Goal: Information Seeking & Learning: Learn about a topic

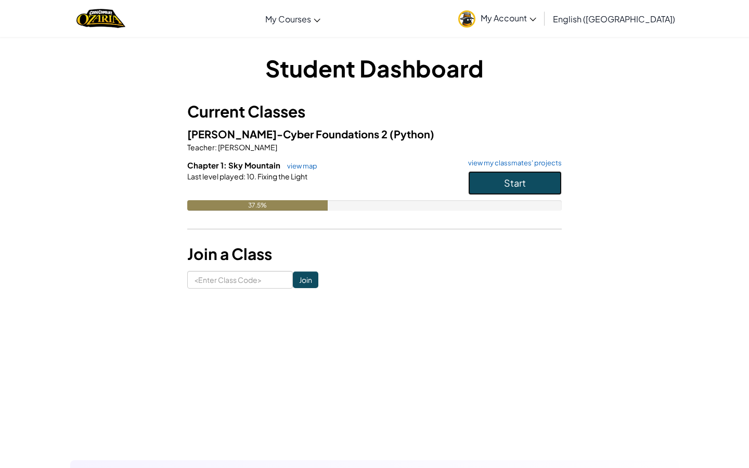
click at [508, 175] on button "Start" at bounding box center [515, 183] width 94 height 24
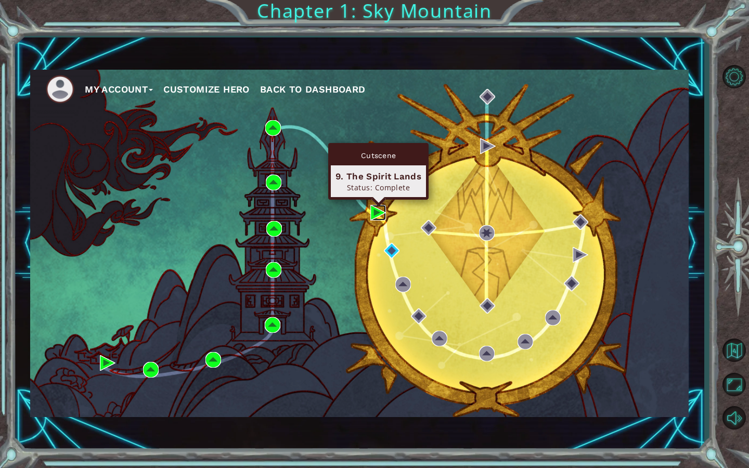
click at [374, 217] on img at bounding box center [378, 213] width 16 height 16
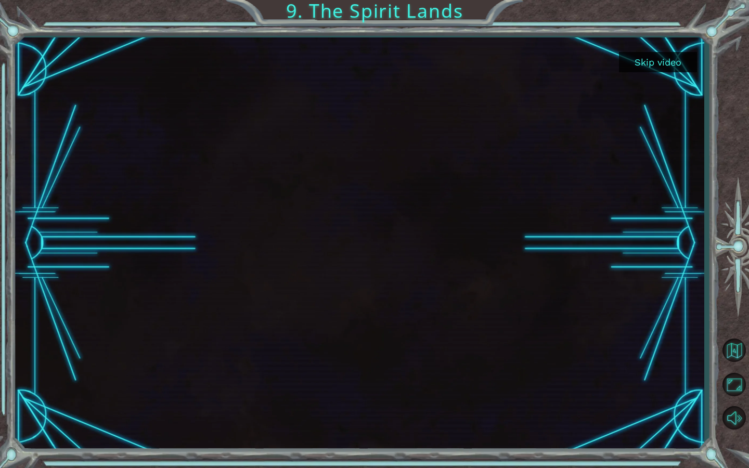
click at [660, 56] on button "Skip video" at bounding box center [658, 62] width 78 height 20
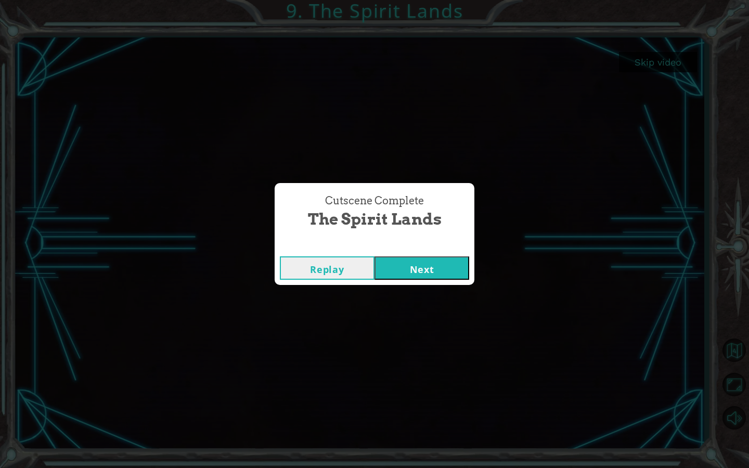
click at [436, 276] on button "Next" at bounding box center [422, 267] width 95 height 23
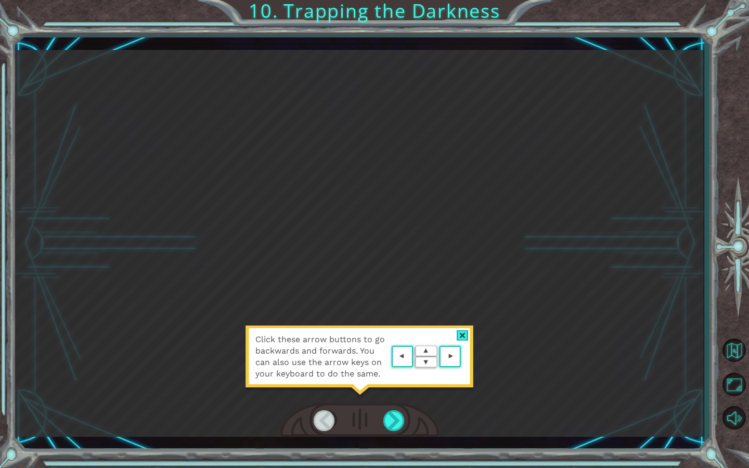
click at [421, 401] on div "Click these arrow buttons to go backwards and forwards. You can also use the ar…" at bounding box center [359, 244] width 689 height 388
click at [463, 334] on div at bounding box center [463, 335] width 12 height 11
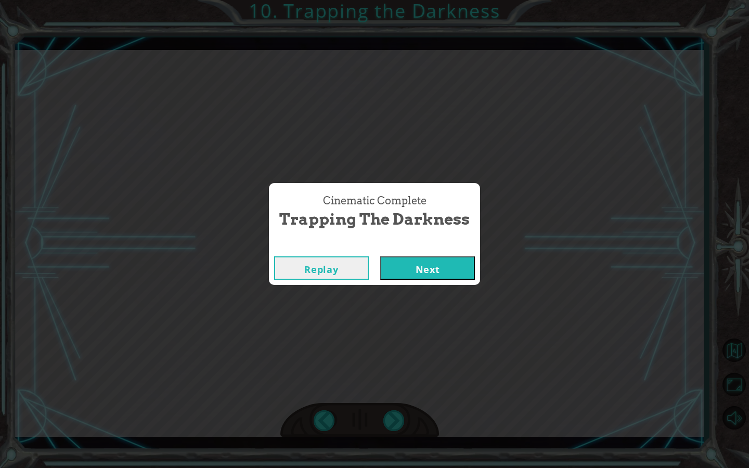
click at [464, 264] on button "Next" at bounding box center [427, 267] width 95 height 23
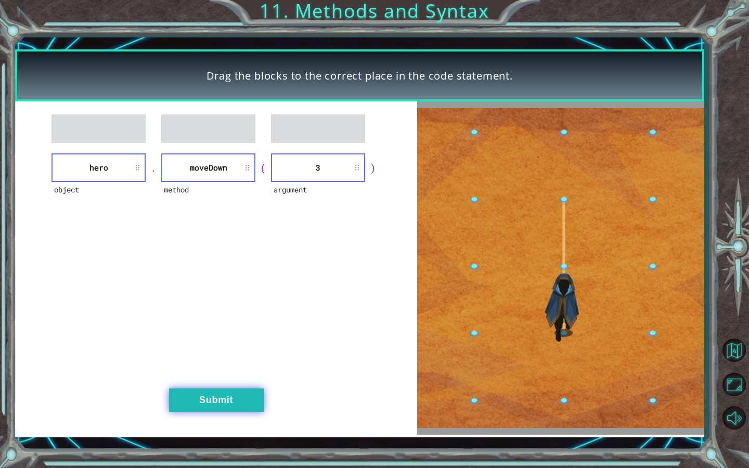
click at [234, 401] on button "Submit" at bounding box center [216, 400] width 95 height 23
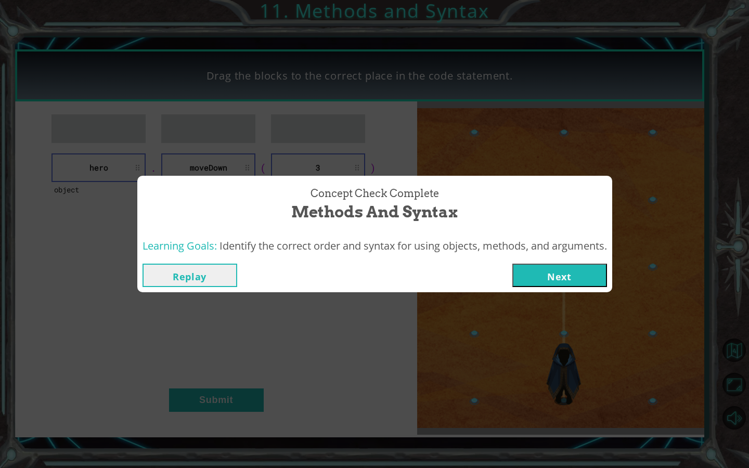
click at [547, 275] on button "Next" at bounding box center [559, 275] width 95 height 23
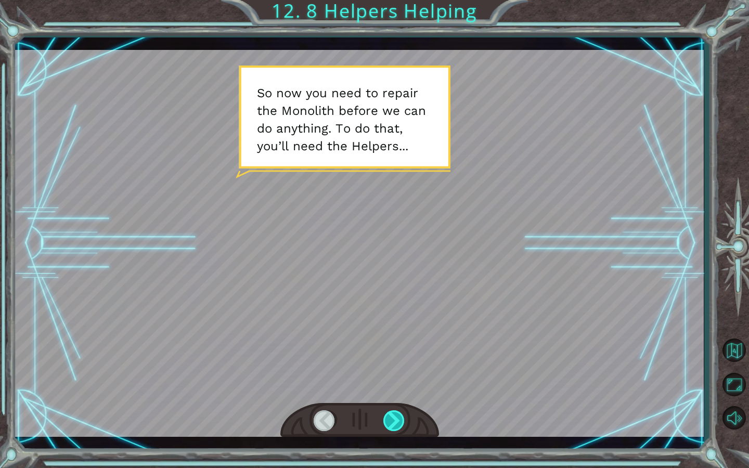
click at [392, 413] on div at bounding box center [394, 420] width 22 height 21
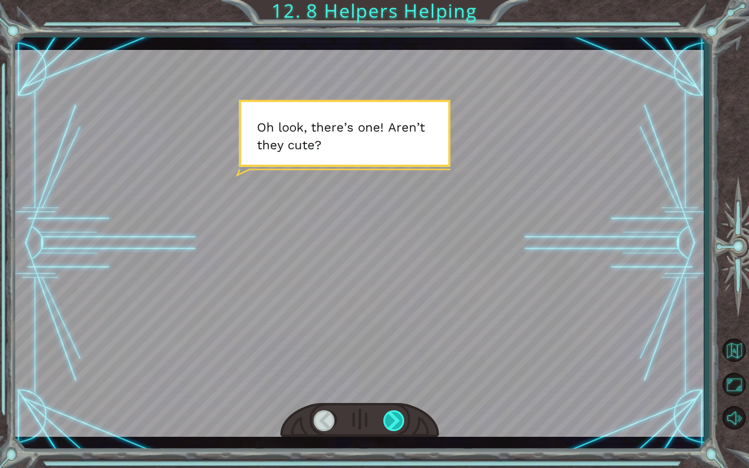
click at [392, 412] on div at bounding box center [394, 420] width 22 height 21
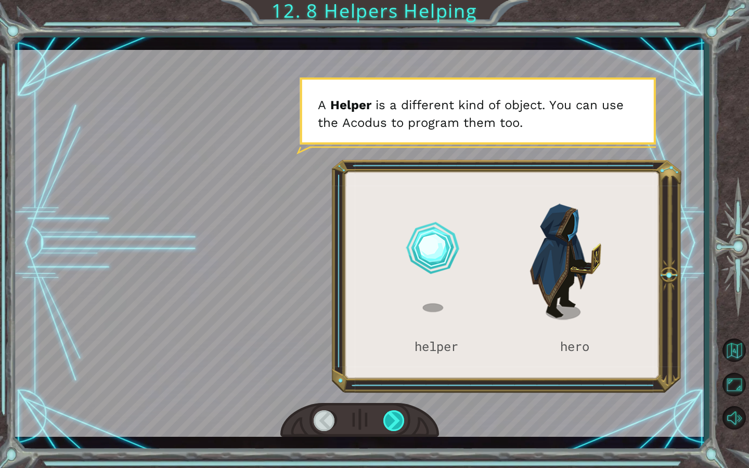
click at [393, 421] on div at bounding box center [394, 420] width 22 height 21
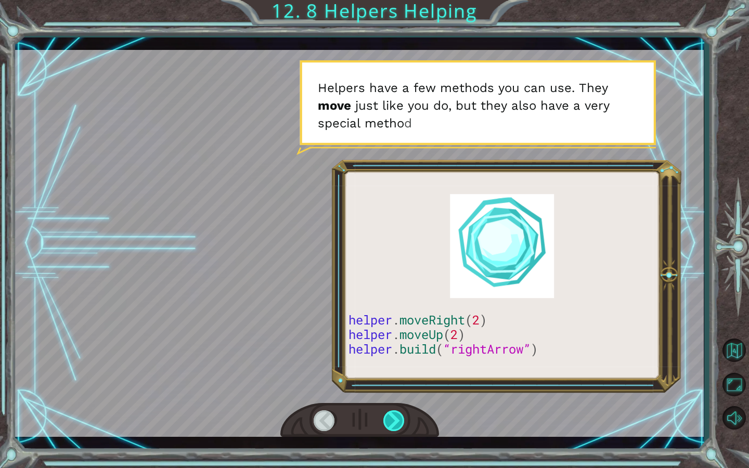
click at [393, 418] on div at bounding box center [394, 420] width 22 height 21
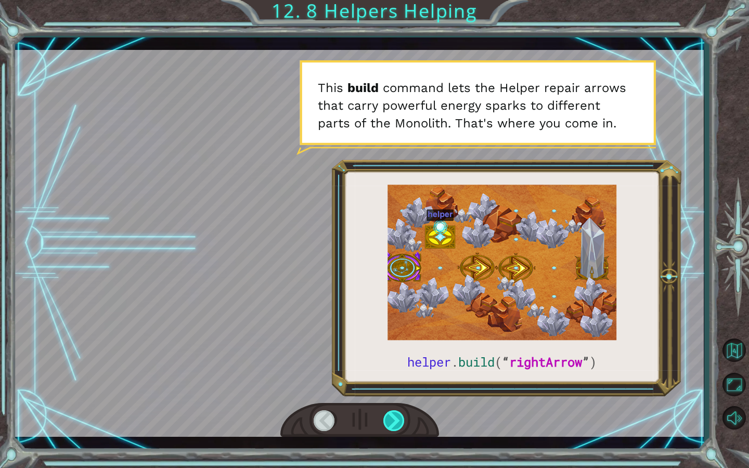
click at [388, 415] on div at bounding box center [394, 420] width 22 height 21
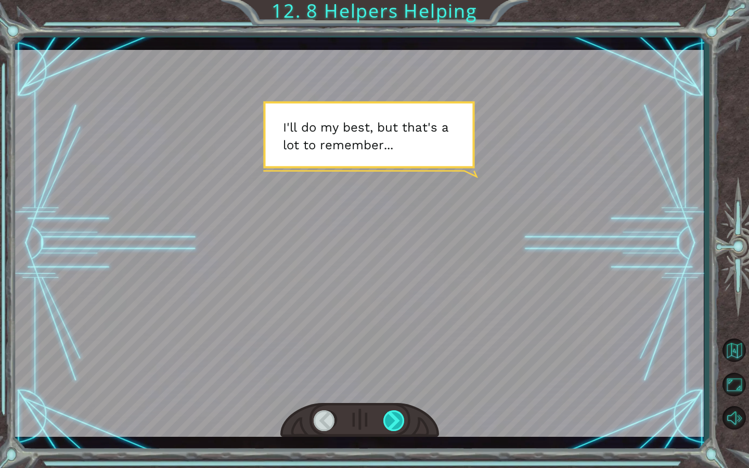
click at [391, 417] on div at bounding box center [394, 420] width 22 height 21
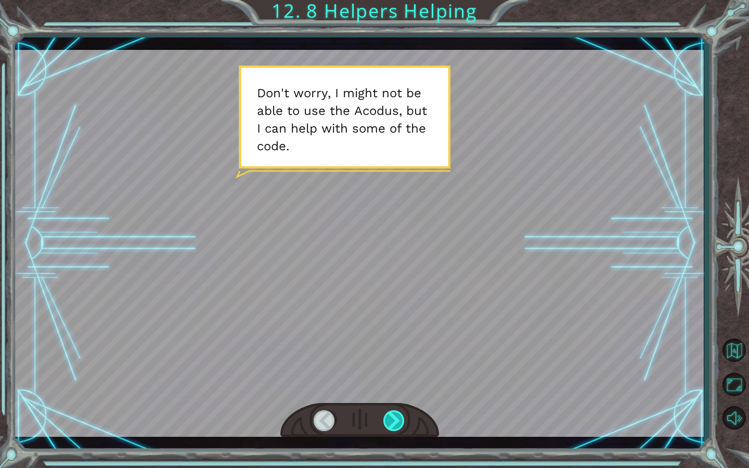
click at [388, 423] on div at bounding box center [394, 420] width 22 height 21
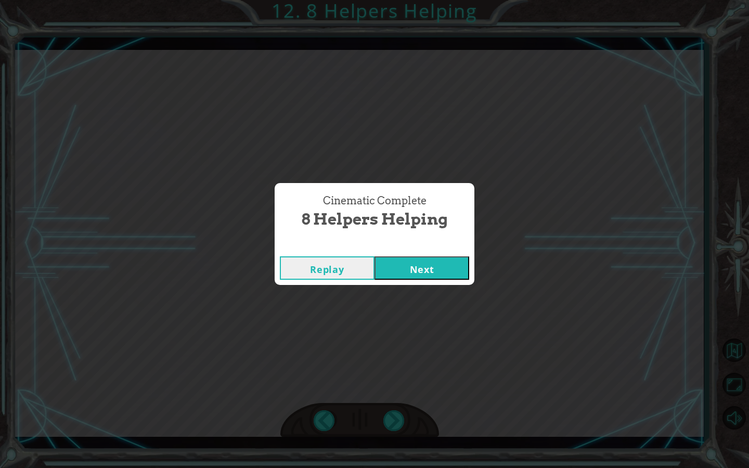
click at [401, 259] on button "Next" at bounding box center [422, 267] width 95 height 23
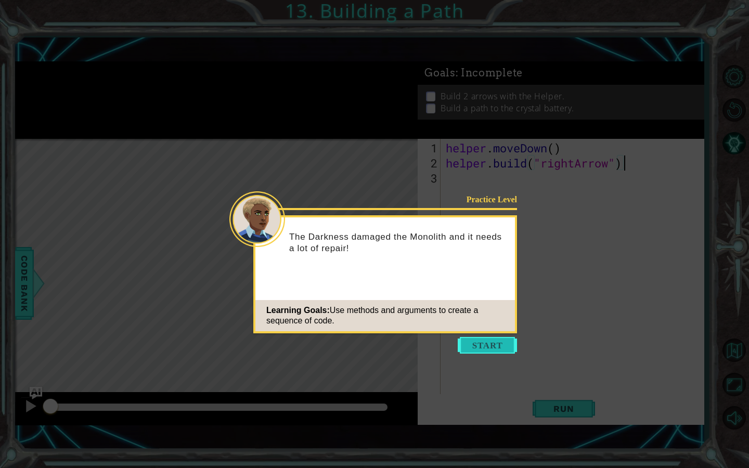
click at [470, 348] on button "Start" at bounding box center [487, 345] width 59 height 17
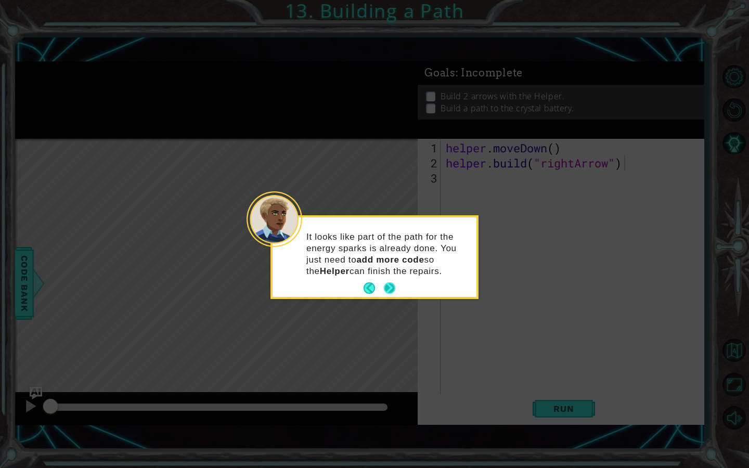
click at [392, 287] on button "Next" at bounding box center [389, 288] width 14 height 14
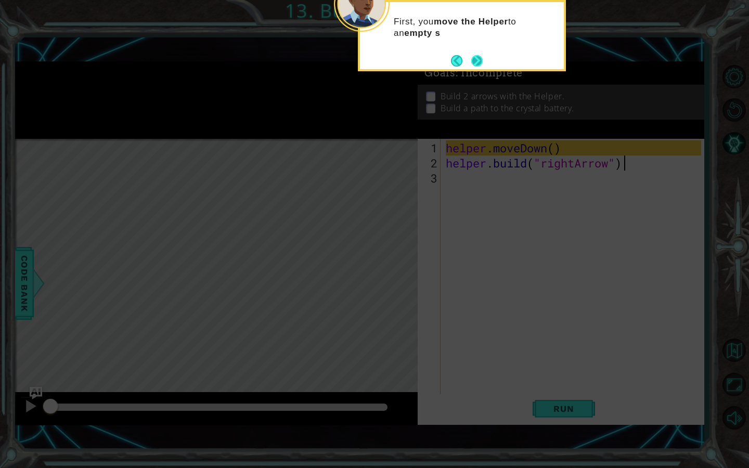
click at [479, 66] on button "Next" at bounding box center [477, 60] width 19 height 19
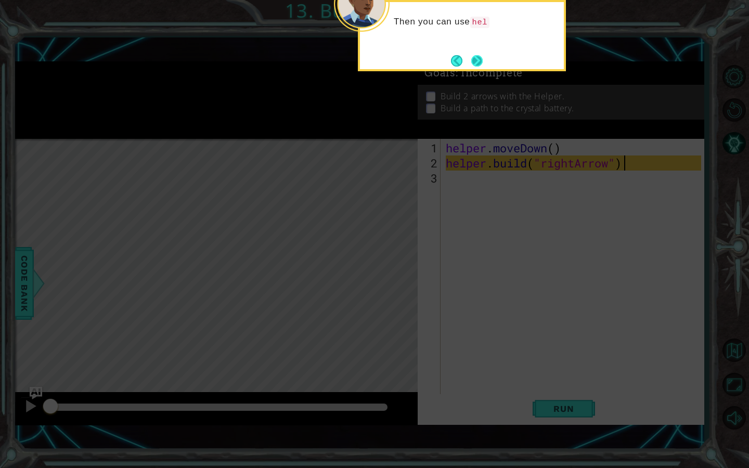
click at [480, 65] on button "Next" at bounding box center [477, 61] width 18 height 18
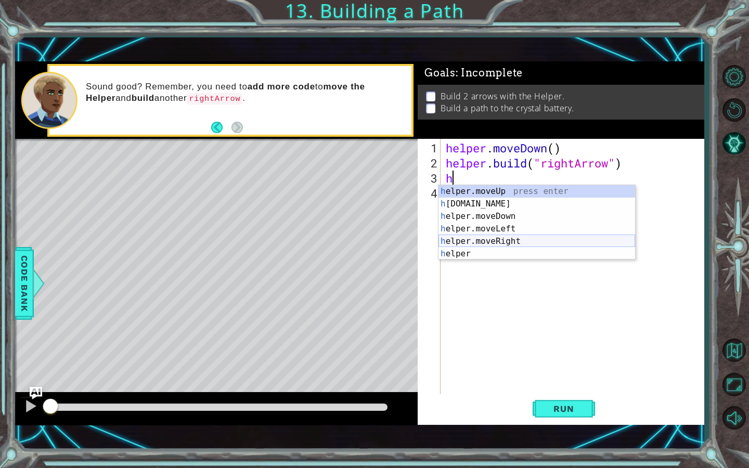
click at [537, 238] on div "h elper.moveUp press enter h [DOMAIN_NAME] press enter h elper.moveDown press e…" at bounding box center [537, 235] width 197 height 100
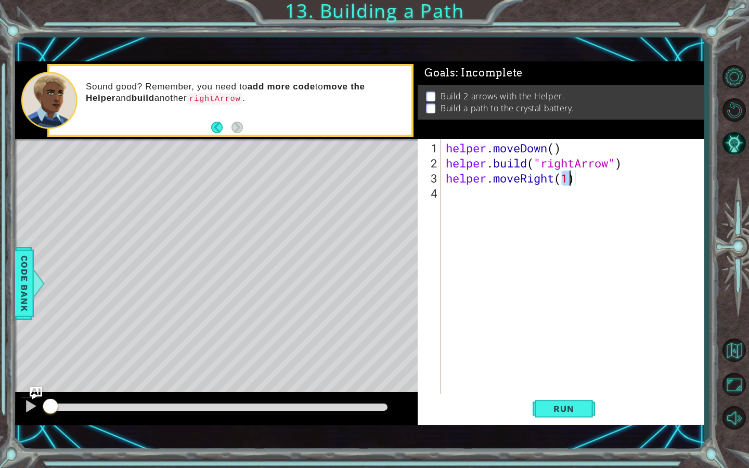
type textarea "helper.moveRight(2)"
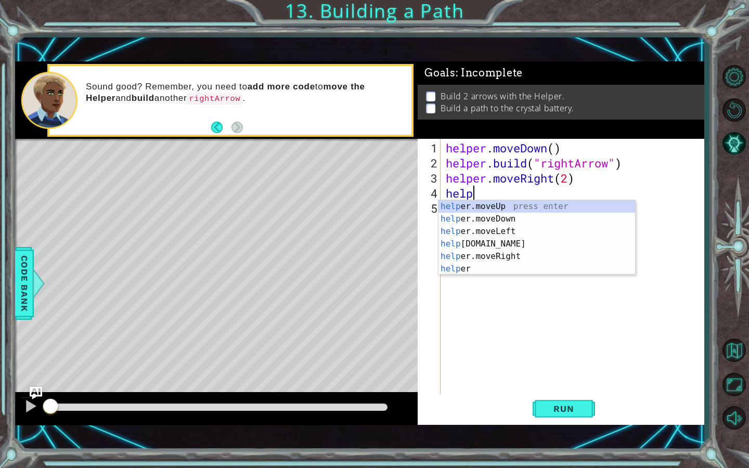
scroll to position [0, 1]
click at [575, 244] on div "help er.moveUp press enter help er.moveDown press enter help er.moveLeft press …" at bounding box center [537, 250] width 197 height 100
type textarea "[DOMAIN_NAME]("rightArrow")"
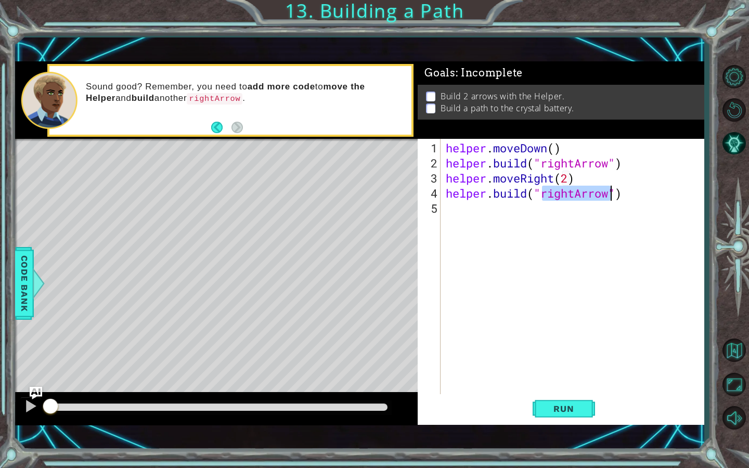
click at [635, 203] on div "helper . moveDown ( ) helper . build ( "rightArrow" ) helper . moveRight ( 2 ) …" at bounding box center [575, 283] width 263 height 287
type textarea "h"
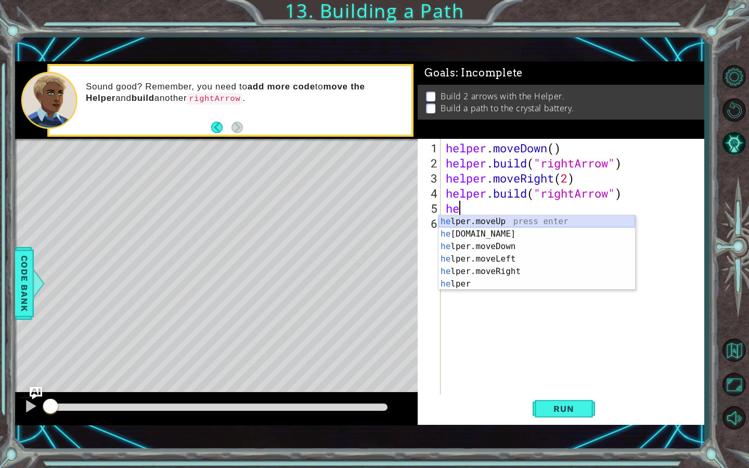
type textarea "h"
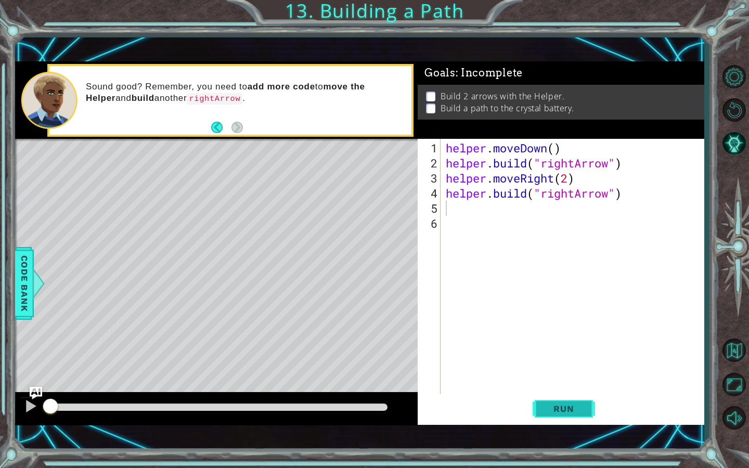
click at [573, 415] on button "Run" at bounding box center [564, 408] width 62 height 29
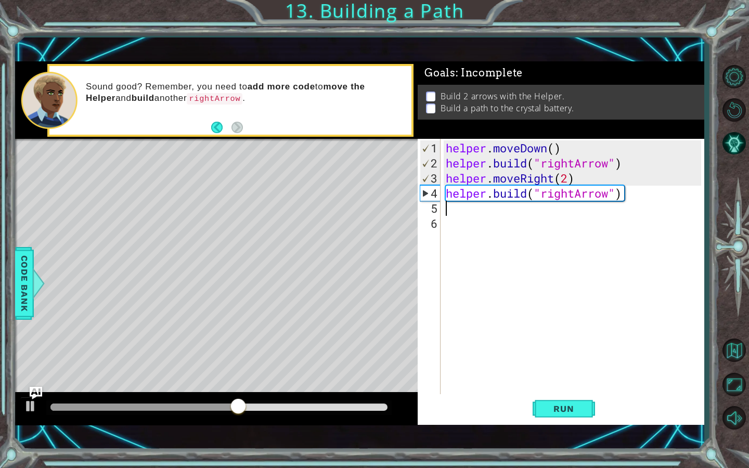
click at [570, 184] on div "helper . moveDown ( ) helper . build ( "rightArrow" ) helper . moveRight ( 2 ) …" at bounding box center [575, 283] width 263 height 287
type textarea "helper.moveRight(3)"
click at [545, 415] on button "Run" at bounding box center [564, 408] width 62 height 29
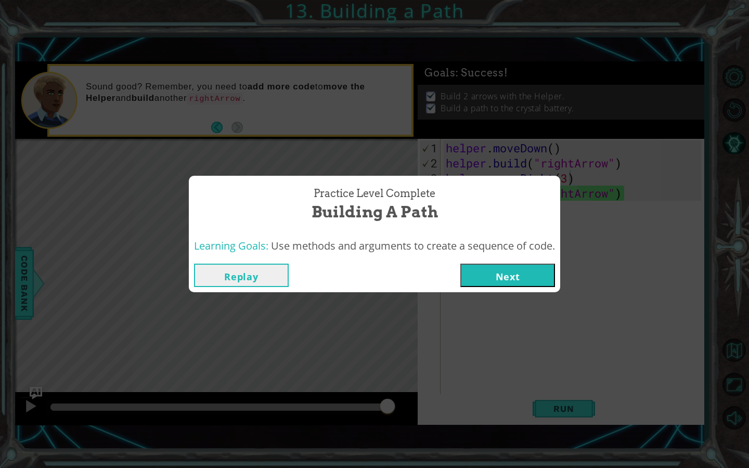
click at [516, 275] on button "Next" at bounding box center [507, 275] width 95 height 23
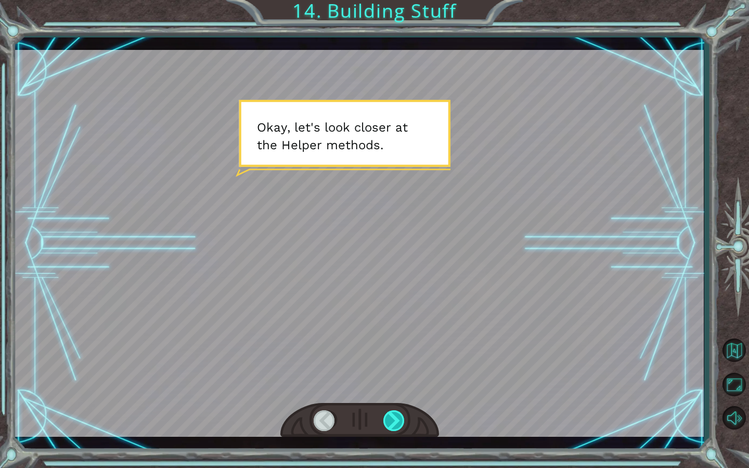
click at [400, 417] on div at bounding box center [394, 420] width 22 height 21
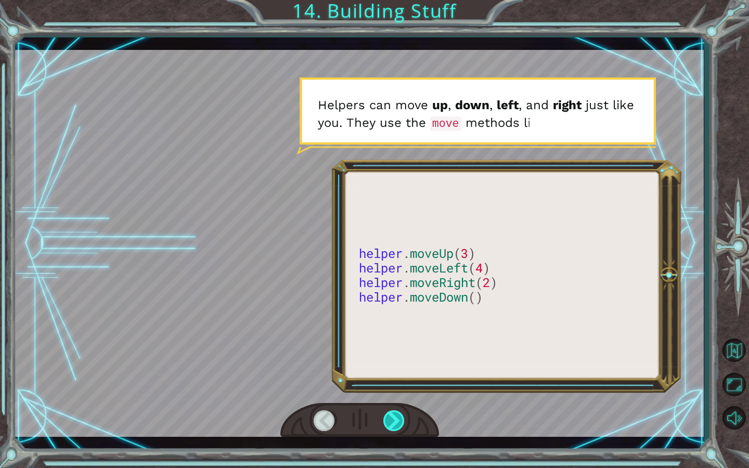
click at [400, 417] on div at bounding box center [394, 420] width 22 height 21
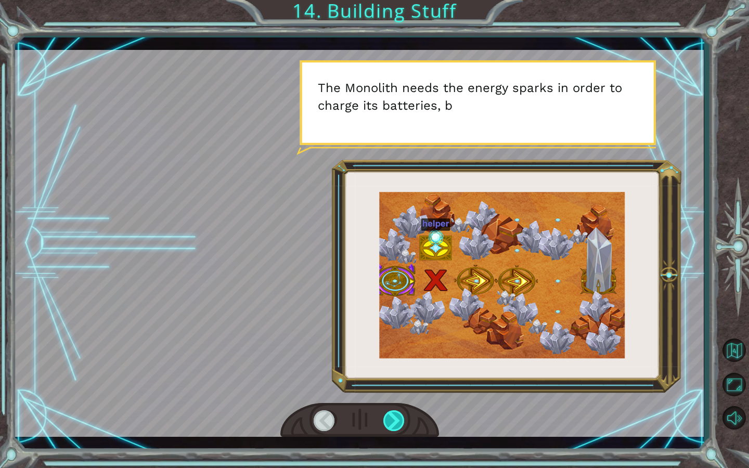
click at [400, 417] on div at bounding box center [394, 420] width 22 height 21
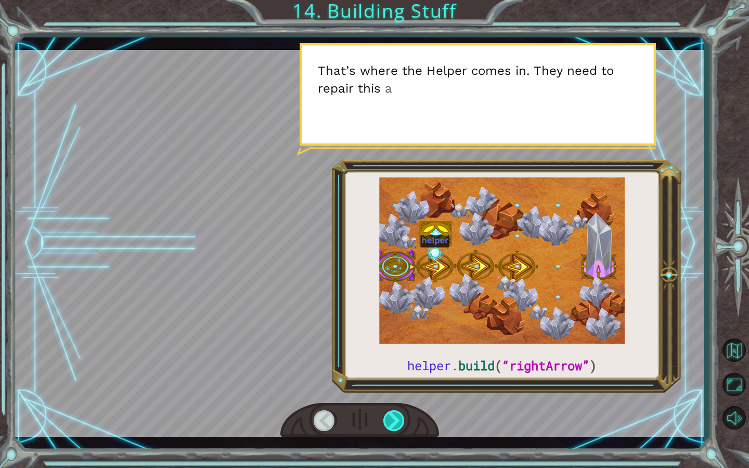
click at [400, 418] on div at bounding box center [394, 420] width 22 height 21
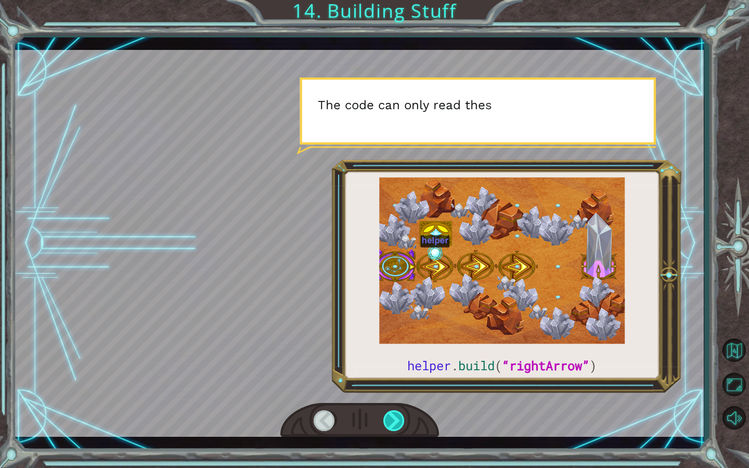
click at [402, 423] on div at bounding box center [394, 420] width 22 height 21
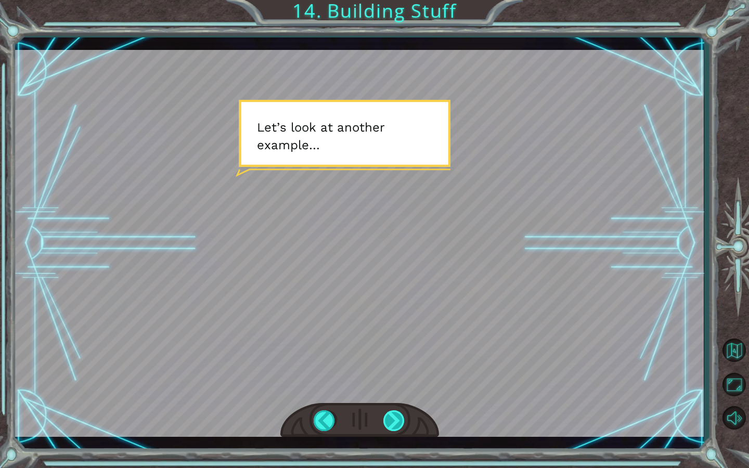
click at [395, 426] on div at bounding box center [394, 420] width 22 height 21
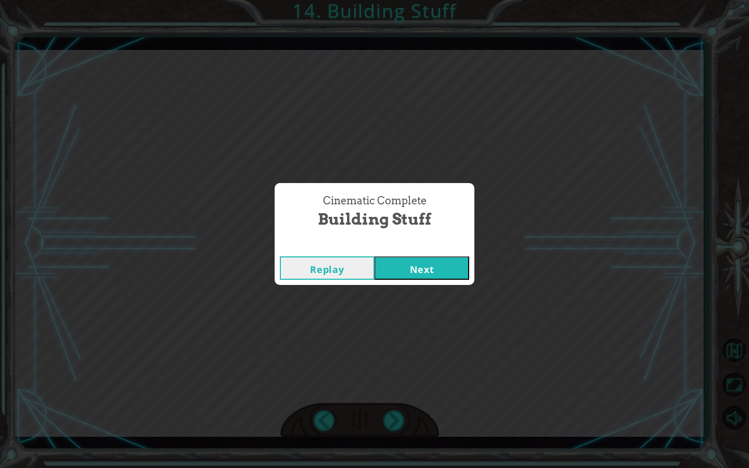
click at [409, 267] on button "Next" at bounding box center [422, 267] width 95 height 23
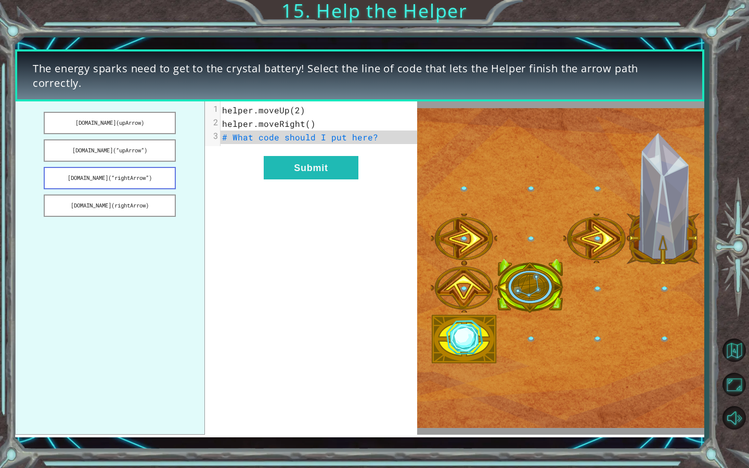
click at [127, 177] on button "[DOMAIN_NAME](“rightArrow”)" at bounding box center [110, 178] width 132 height 22
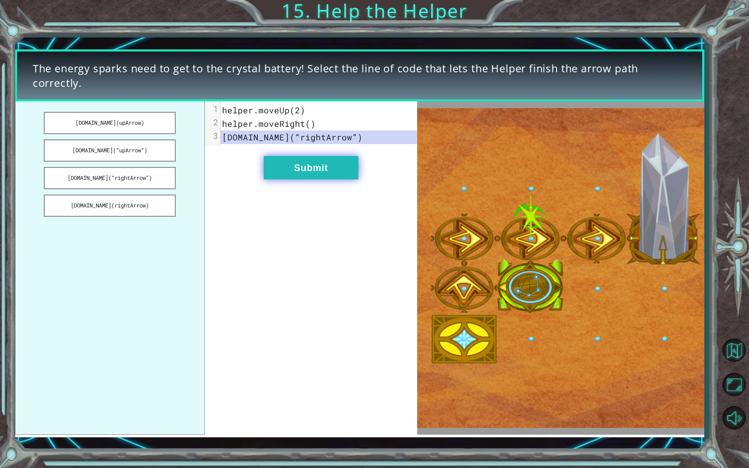
click at [286, 172] on button "Submit" at bounding box center [311, 167] width 95 height 23
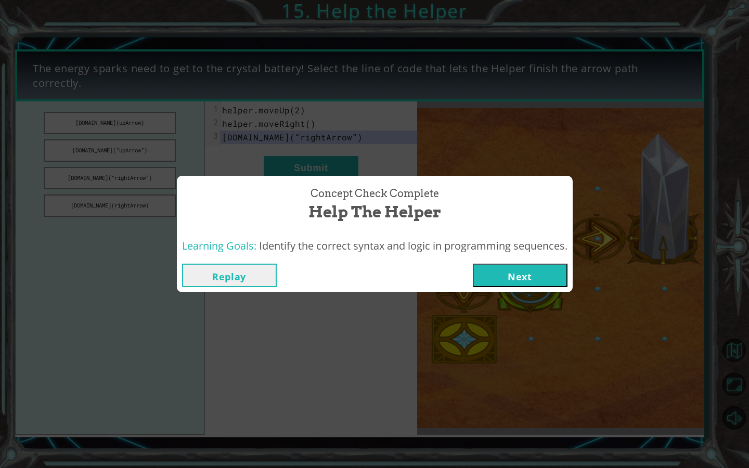
click at [512, 273] on button "Next" at bounding box center [520, 275] width 95 height 23
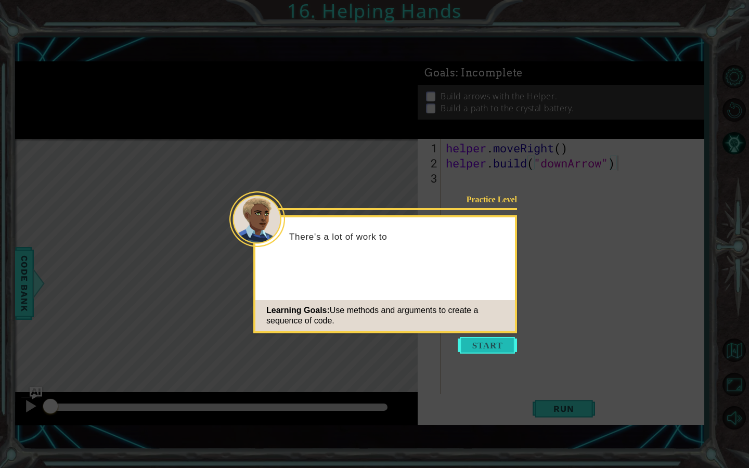
click at [501, 349] on button "Start" at bounding box center [487, 345] width 59 height 17
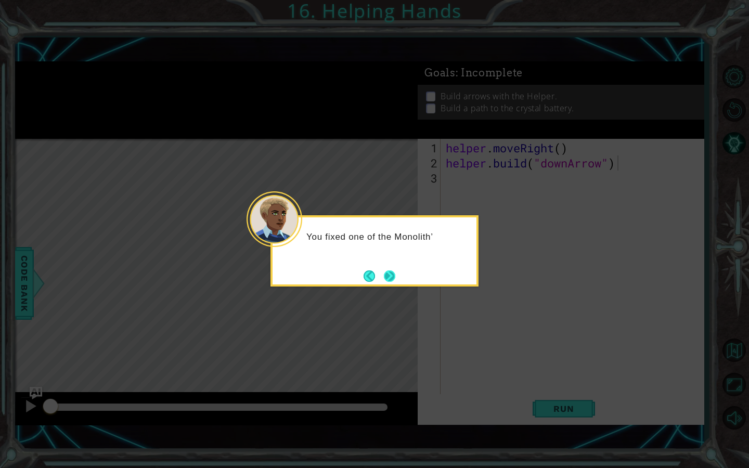
click at [394, 272] on button "Next" at bounding box center [389, 276] width 12 height 12
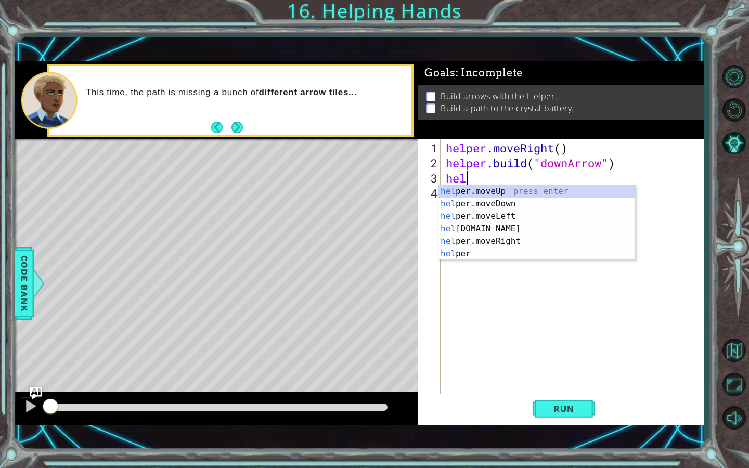
scroll to position [0, 1]
click at [598, 202] on div "help er.moveUp press enter help er.moveDown press enter help er.moveLeft press …" at bounding box center [537, 235] width 197 height 100
type textarea "helper.moveDown(1)"
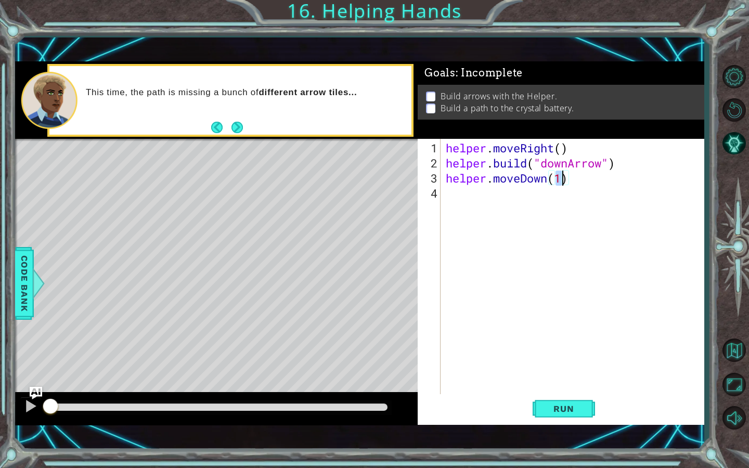
scroll to position [0, 0]
click at [583, 180] on div "helper . moveRight ( ) helper . build ( "downArrow" ) helper . moveDown ( 1 )" at bounding box center [575, 283] width 263 height 287
type textarea "helper.moveDown(1)"
click at [461, 191] on div "helper . moveRight ( ) helper . build ( "downArrow" ) helper . moveDown ( 1 )" at bounding box center [575, 283] width 263 height 287
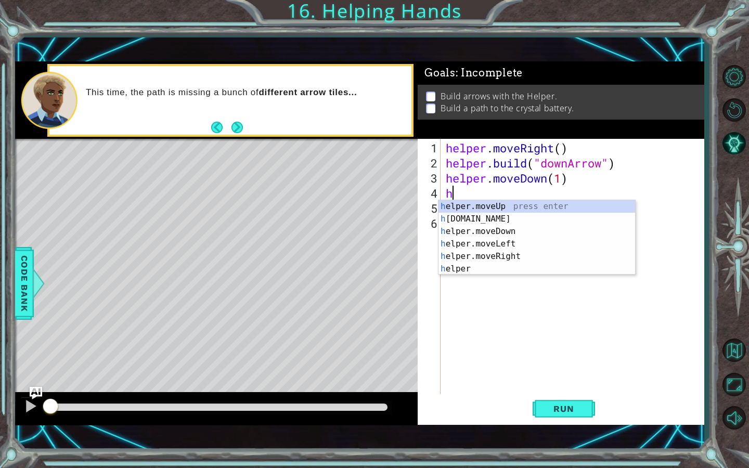
scroll to position [0, 1]
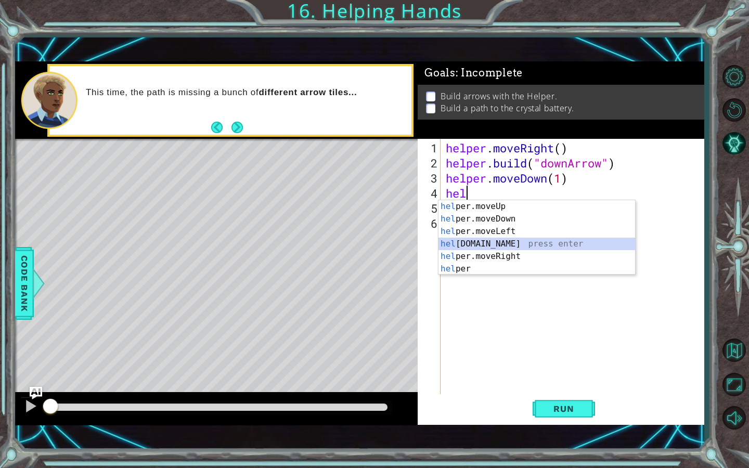
click at [471, 244] on div "hel per.moveUp press enter hel per.moveDown press enter hel per.moveLeft press …" at bounding box center [537, 250] width 197 height 100
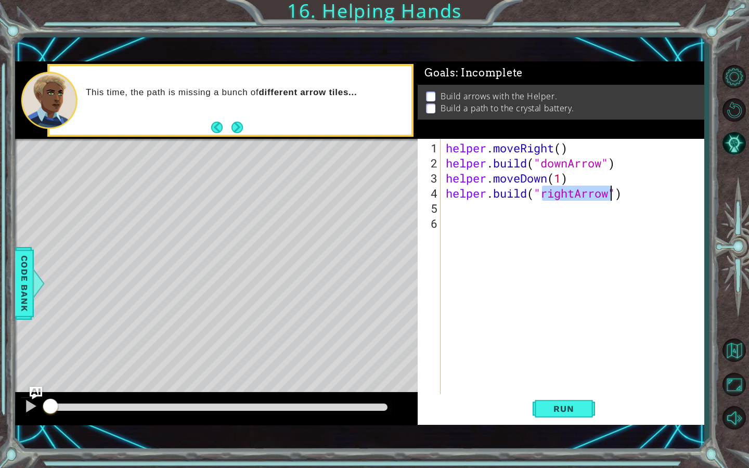
click at [575, 195] on div "helper . moveRight ( ) helper . build ( "downArrow" ) helper . moveDown ( 1 ) h…" at bounding box center [575, 283] width 263 height 287
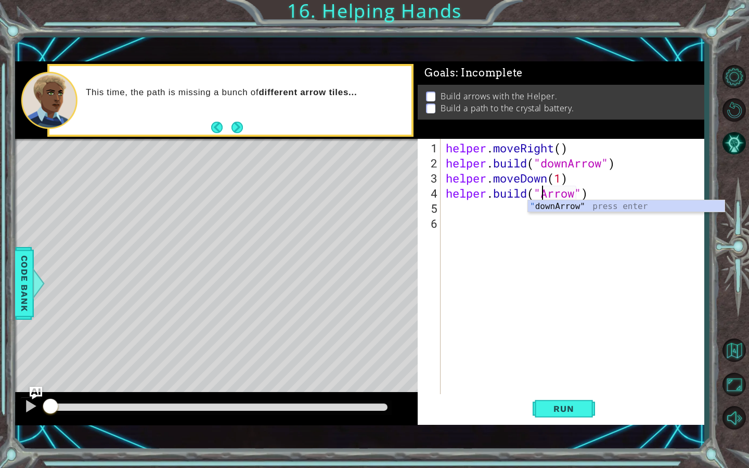
scroll to position [0, 5]
type textarea "[DOMAIN_NAME]("downArrow")"
click at [561, 211] on div ""down Arrow" press enter" at bounding box center [626, 218] width 197 height 37
click at [622, 195] on div "helper . moveRight ( ) helper . build ( "downArrow" ) helper . moveDown ( 1 ) h…" at bounding box center [575, 283] width 263 height 287
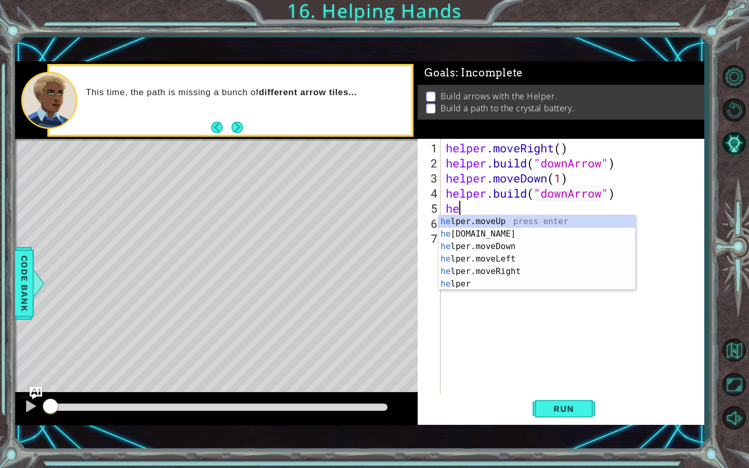
scroll to position [0, 1]
click at [547, 267] on div "hel per.moveUp press enter hel per.moveDown press enter hel per.moveLeft press …" at bounding box center [537, 265] width 197 height 100
type textarea "helper.moveRight(1)"
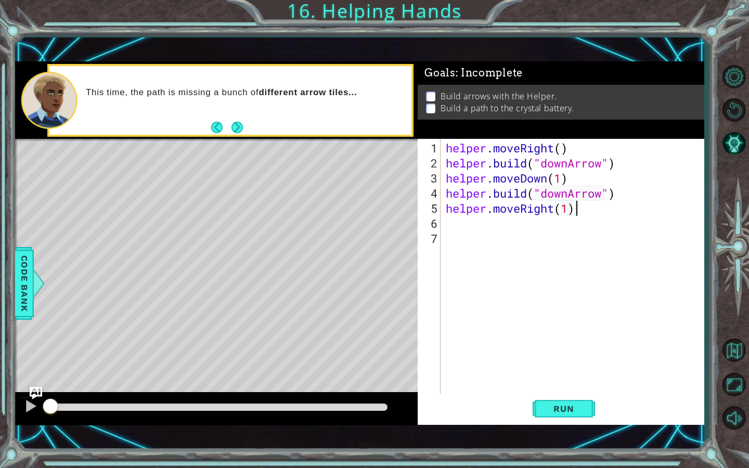
click at [590, 213] on div "helper . moveRight ( ) helper . build ( "downArrow" ) helper . moveDown ( 1 ) h…" at bounding box center [575, 283] width 263 height 287
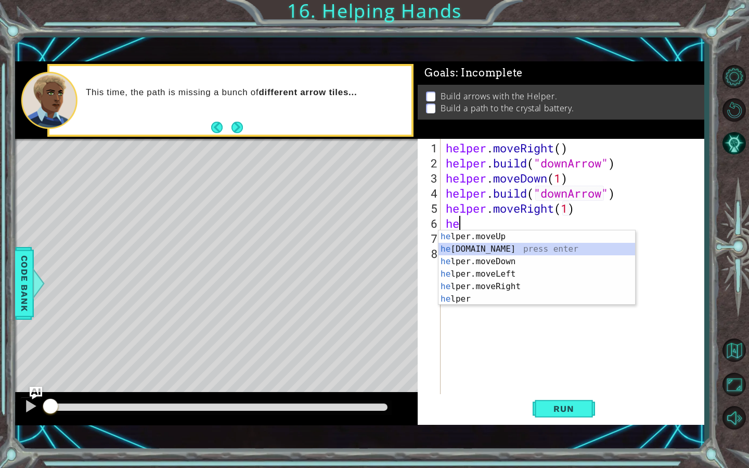
click at [550, 250] on div "he lper.moveUp press enter he [DOMAIN_NAME] press enter he lper.moveDown press …" at bounding box center [537, 280] width 197 height 100
type textarea "[DOMAIN_NAME]("rightArrow")"
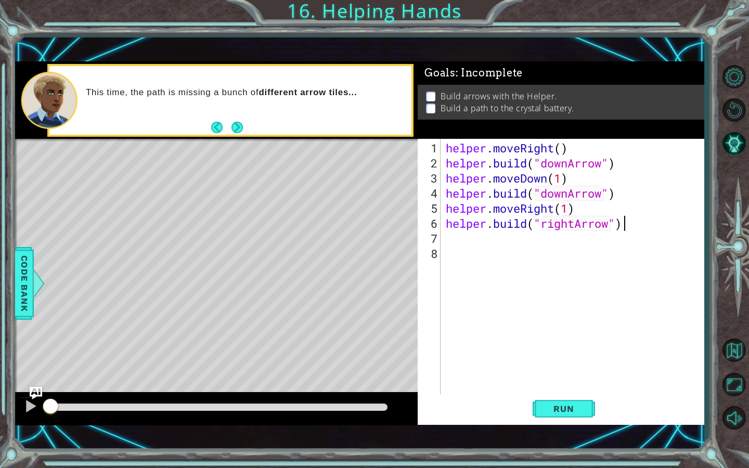
click at [633, 227] on div "helper . moveRight ( ) helper . build ( "downArrow" ) helper . moveDown ( 1 ) h…" at bounding box center [575, 283] width 263 height 287
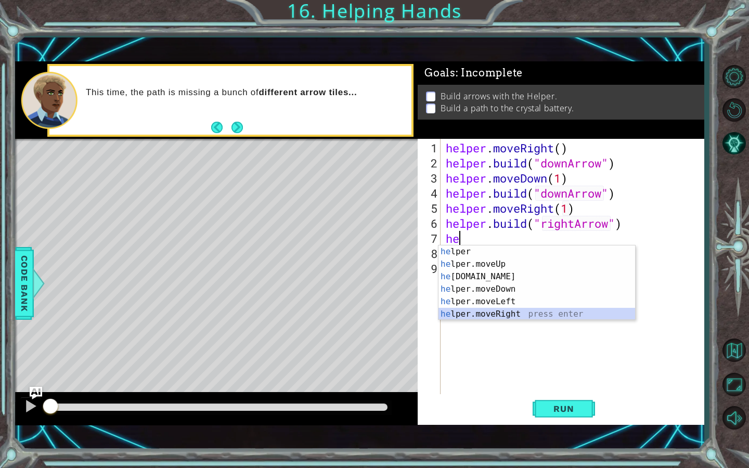
click at [598, 312] on div "he lper press enter he lper.moveUp press enter he [DOMAIN_NAME] press enter he …" at bounding box center [537, 296] width 197 height 100
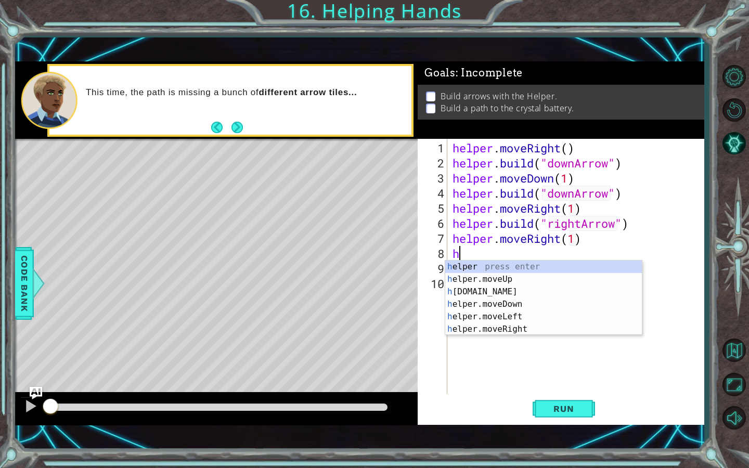
scroll to position [0, 6]
click at [561, 291] on div "he lper press enter he lper.moveUp press enter he [DOMAIN_NAME] press enter he …" at bounding box center [543, 311] width 197 height 100
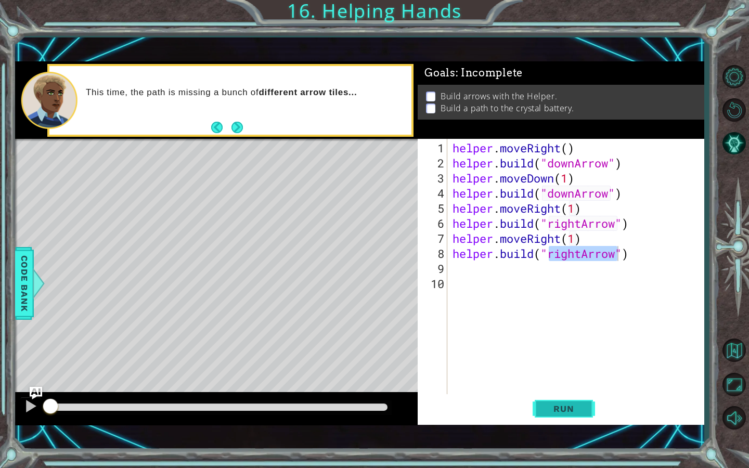
click at [566, 405] on span "Run" at bounding box center [563, 409] width 41 height 10
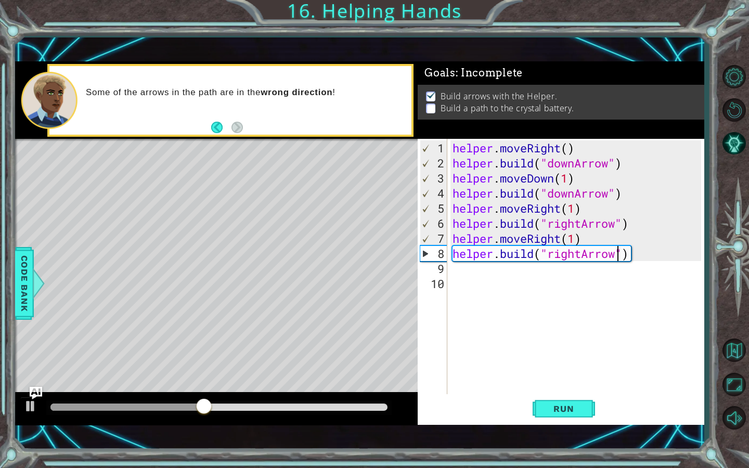
click at [576, 198] on div "helper . moveRight ( ) helper . build ( "downArrow" ) helper . moveDown ( 1 ) h…" at bounding box center [579, 283] width 256 height 287
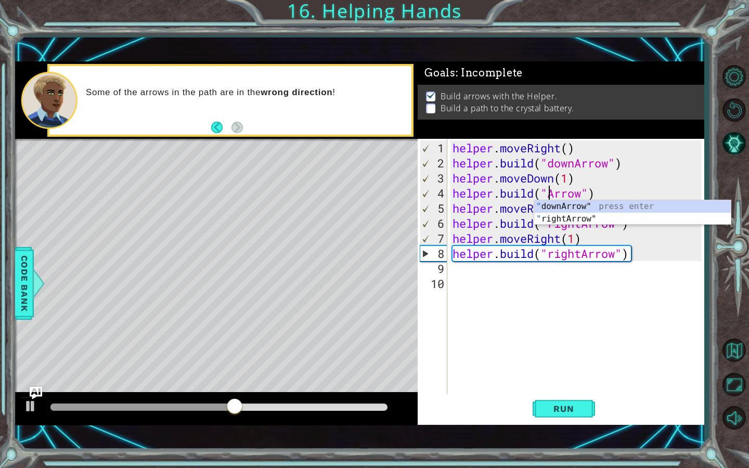
click at [581, 225] on div "helper . moveRight ( ) helper . build ( "downArrow" ) helper . moveDown ( 1 ) h…" at bounding box center [579, 283] width 256 height 287
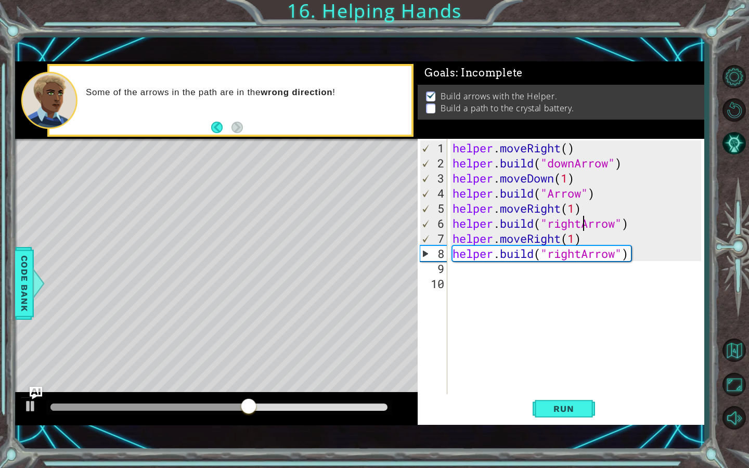
click at [549, 200] on div "helper . moveRight ( ) helper . build ( "downArrow" ) helper . moveDown ( 1 ) h…" at bounding box center [579, 283] width 256 height 287
click at [549, 191] on div "helper . moveRight ( ) helper . build ( "downArrow" ) helper . moveDown ( 1 ) h…" at bounding box center [579, 283] width 256 height 287
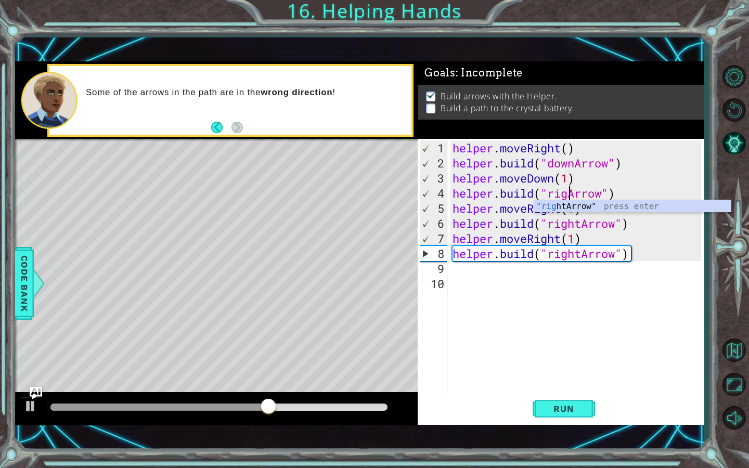
scroll to position [0, 6]
click at [562, 410] on span "Run" at bounding box center [563, 409] width 41 height 10
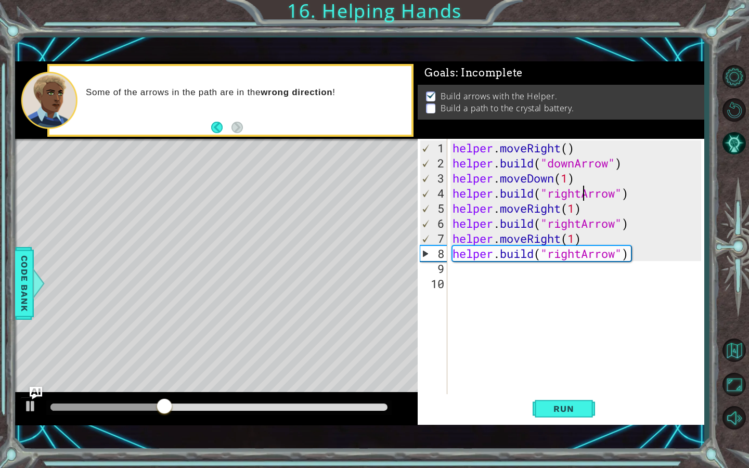
click at [582, 258] on div "helper . moveRight ( ) helper . build ( "downArrow" ) helper . moveDown ( 1 ) h…" at bounding box center [579, 283] width 256 height 287
type textarea "[DOMAIN_NAME]("upArrow")"
click at [578, 411] on span "Run" at bounding box center [563, 409] width 41 height 10
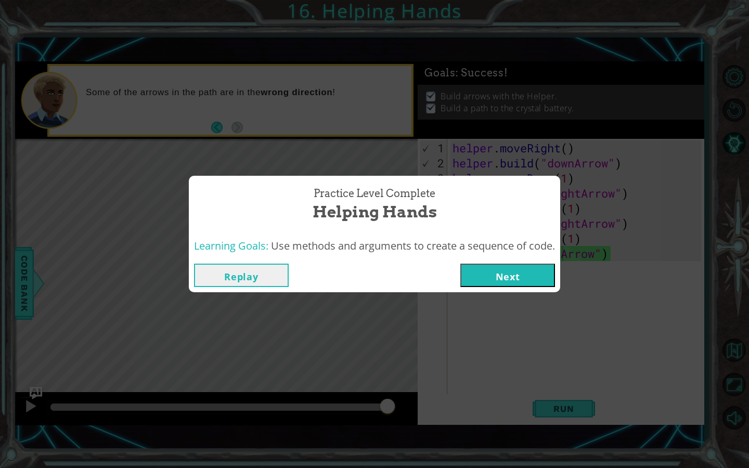
click at [512, 275] on button "Next" at bounding box center [507, 275] width 95 height 23
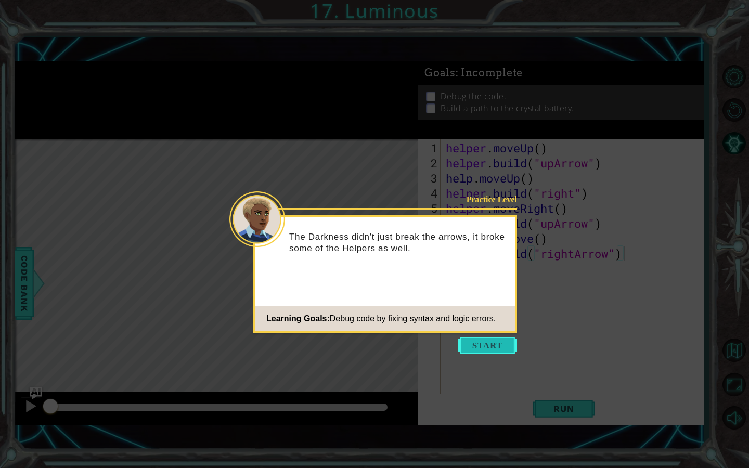
click at [491, 344] on button "Start" at bounding box center [487, 345] width 59 height 17
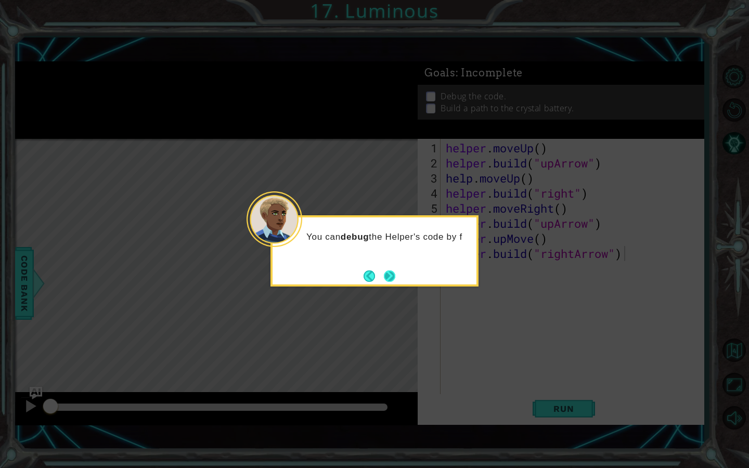
click at [396, 274] on button "Next" at bounding box center [390, 276] width 12 height 12
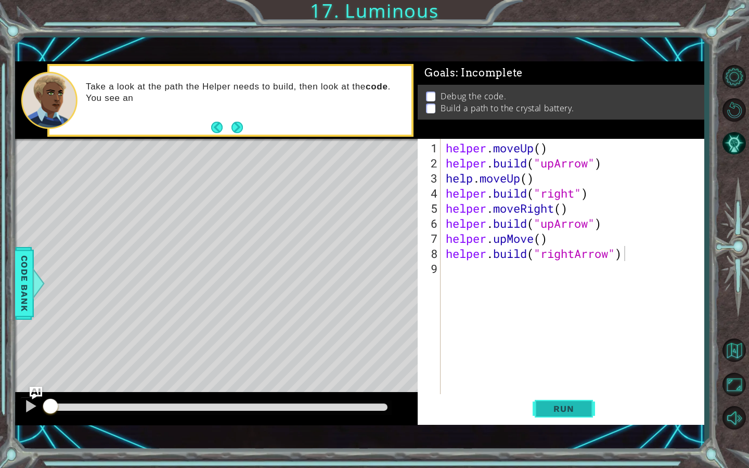
click at [543, 401] on button "Run" at bounding box center [564, 408] width 62 height 29
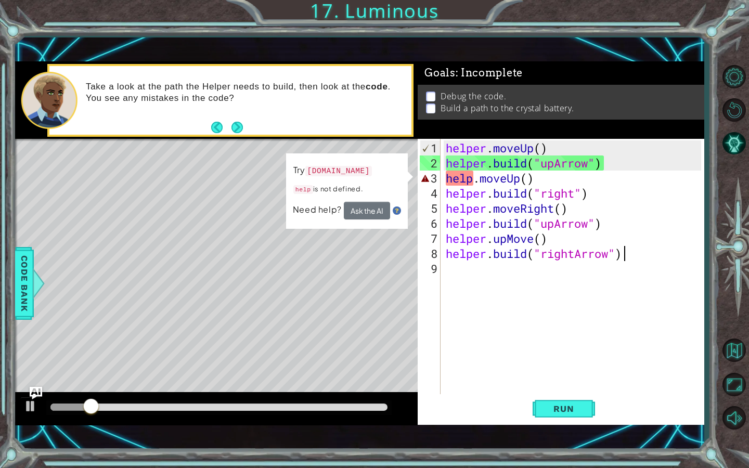
click at [472, 181] on div "helper . moveUp ( ) helper . build ( "upArrow" ) help . moveUp ( ) helper . bui…" at bounding box center [575, 283] width 263 height 287
type textarea "helper.moveUp()"
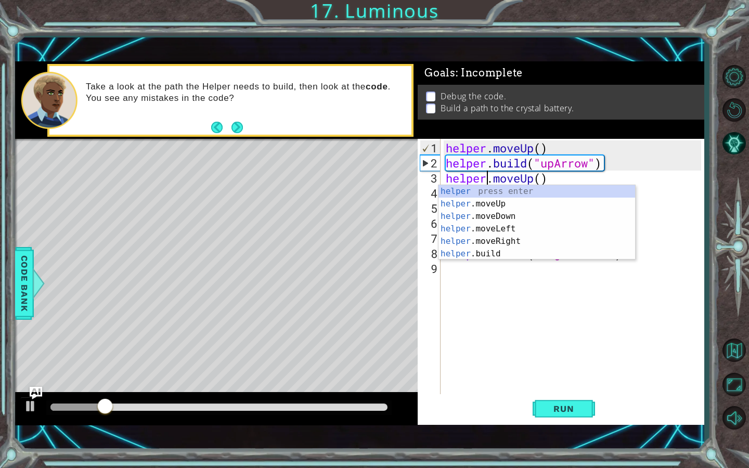
scroll to position [0, 2]
click at [493, 300] on div "helper . moveUp ( ) helper . build ( "upArrow" ) helper . moveUp ( ) helper . b…" at bounding box center [575, 283] width 263 height 287
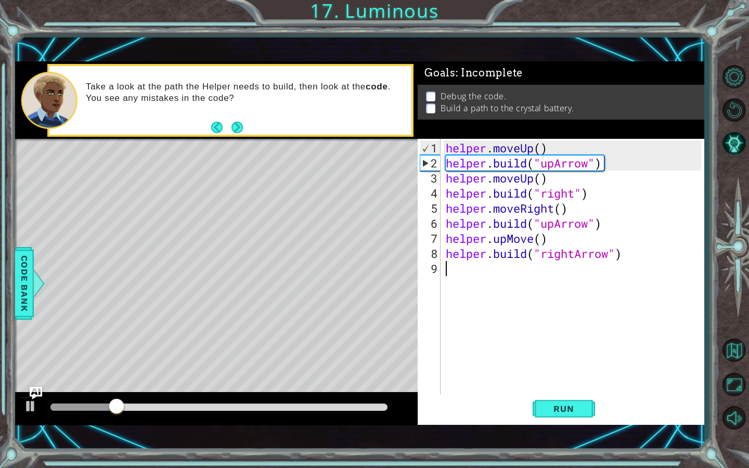
scroll to position [0, 0]
click at [544, 410] on span "Run" at bounding box center [563, 409] width 41 height 10
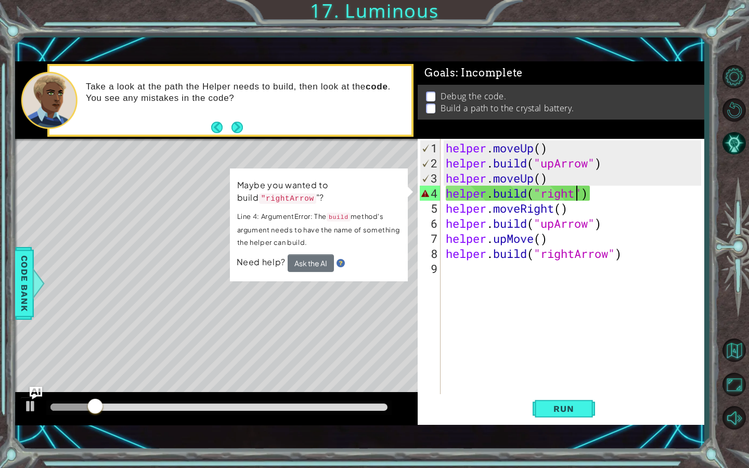
click at [574, 197] on div "helper . moveUp ( ) helper . build ( "upArrow" ) helper . moveUp ( ) helper . b…" at bounding box center [575, 283] width 263 height 287
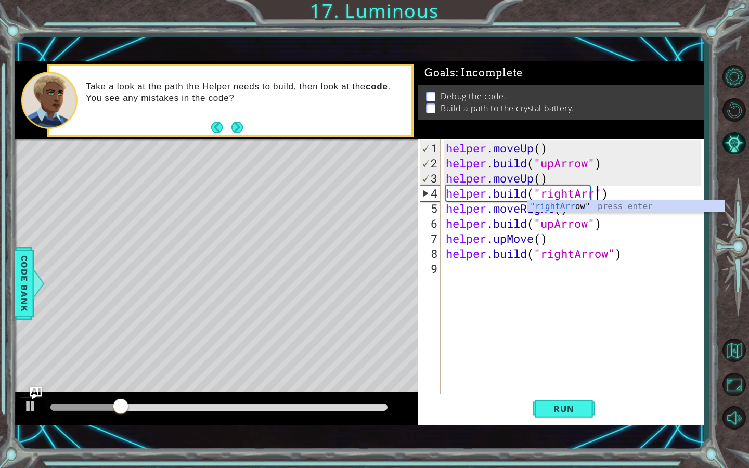
scroll to position [0, 7]
click at [569, 209] on div ""rightArrow " press enter" at bounding box center [626, 218] width 197 height 37
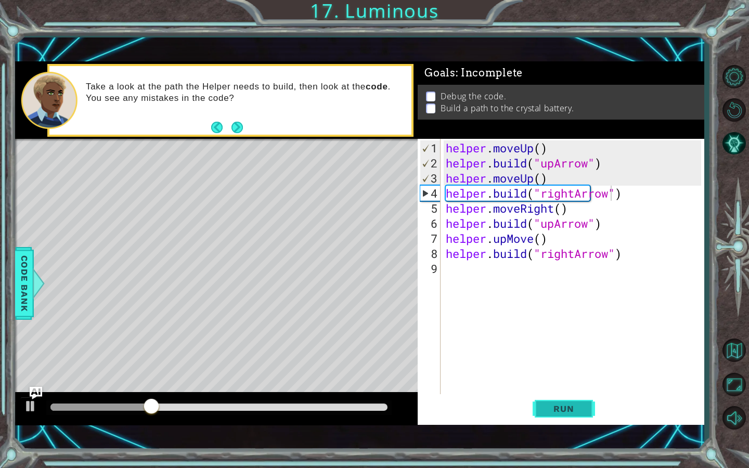
click at [573, 418] on button "Run" at bounding box center [564, 408] width 62 height 29
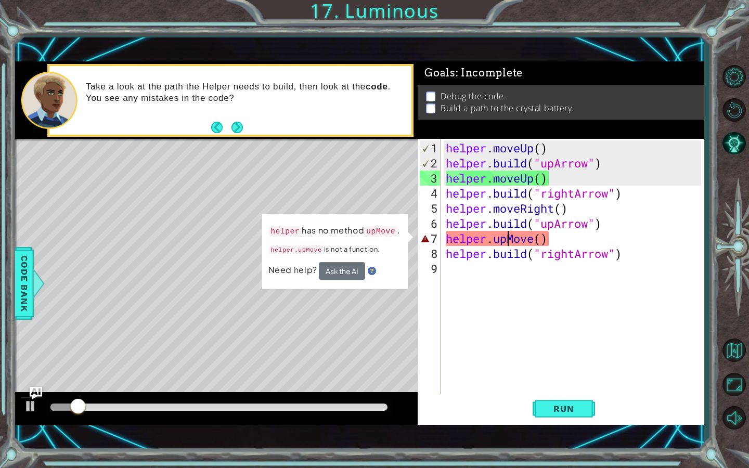
click at [507, 240] on div "helper . moveUp ( ) helper . build ( "upArrow" ) helper . moveUp ( ) helper . b…" at bounding box center [575, 283] width 263 height 287
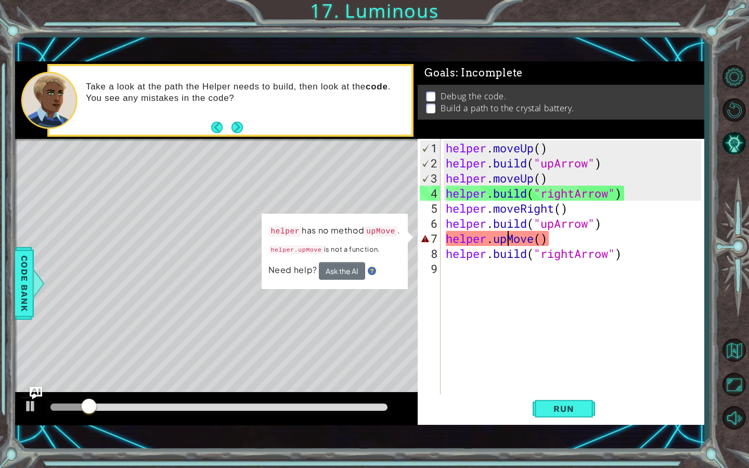
click at [534, 240] on div "helper . moveUp ( ) helper . build ( "upArrow" ) helper . moveUp ( ) helper . b…" at bounding box center [575, 283] width 263 height 287
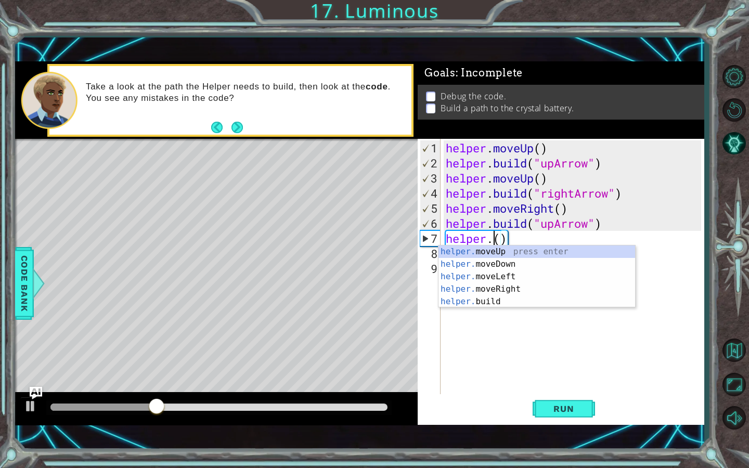
scroll to position [0, 2]
click at [507, 253] on div "helper. moveUp press enter helper. moveDown press enter helper. moveLeft press …" at bounding box center [537, 289] width 197 height 87
type textarea "helper.moveUp(1)"
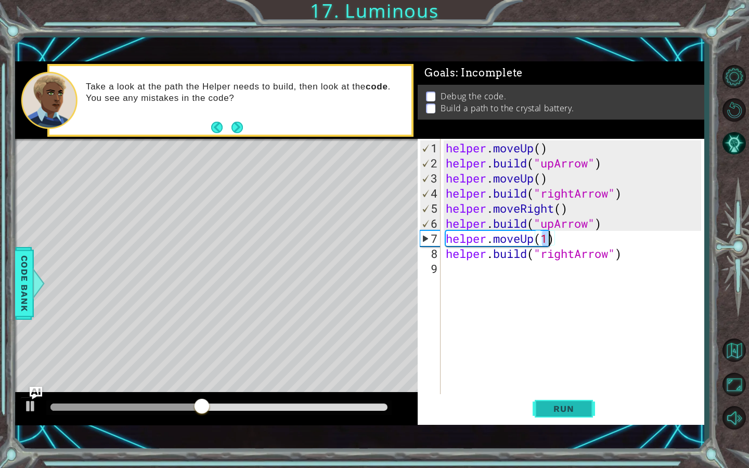
click at [572, 410] on span "Run" at bounding box center [563, 409] width 41 height 10
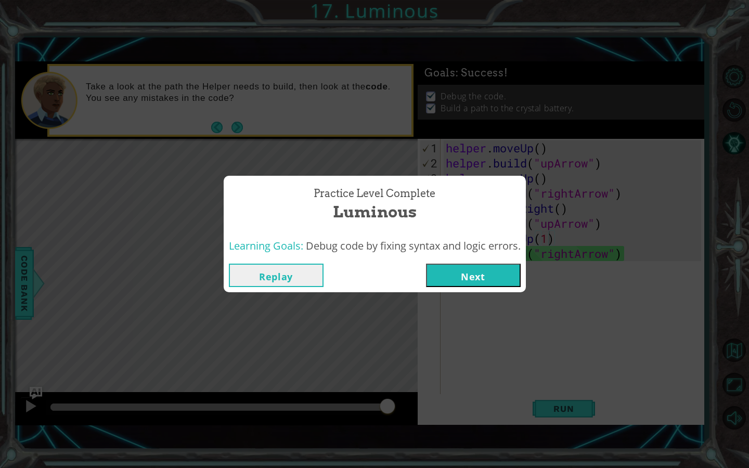
click at [449, 280] on button "Next" at bounding box center [473, 275] width 95 height 23
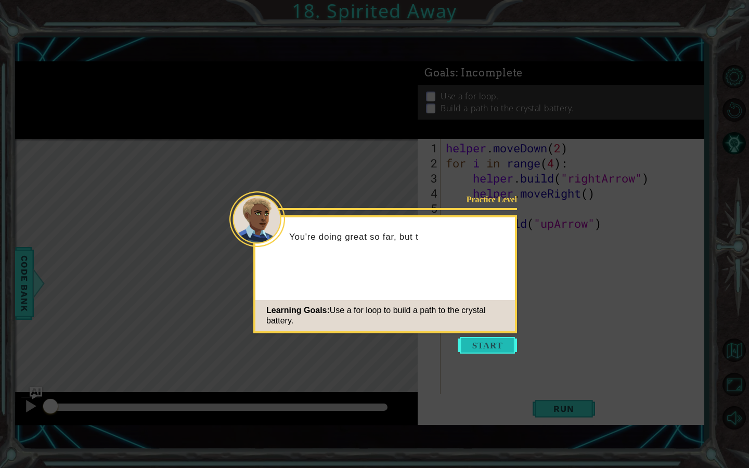
click at [496, 346] on button "Start" at bounding box center [487, 345] width 59 height 17
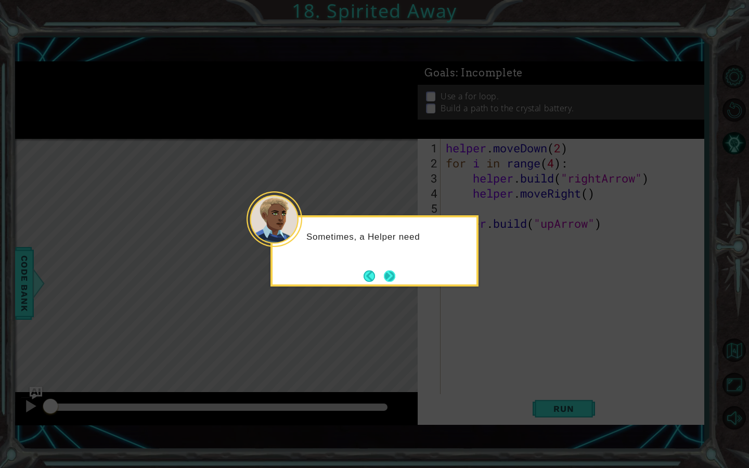
click at [395, 278] on button "Next" at bounding box center [389, 276] width 16 height 16
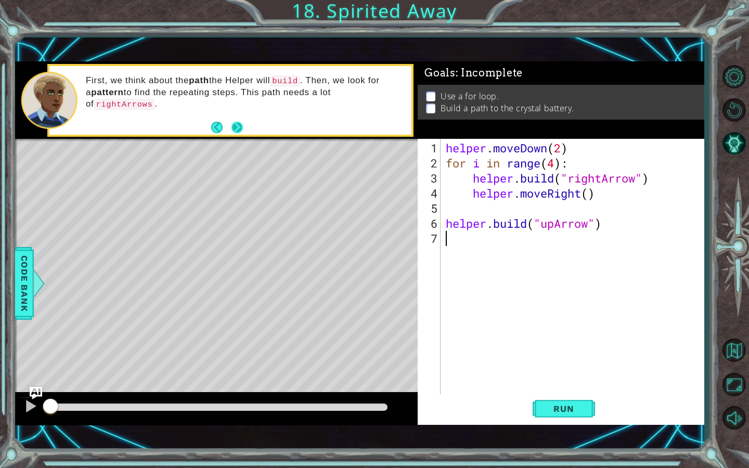
click at [240, 128] on button "Next" at bounding box center [237, 128] width 12 height 12
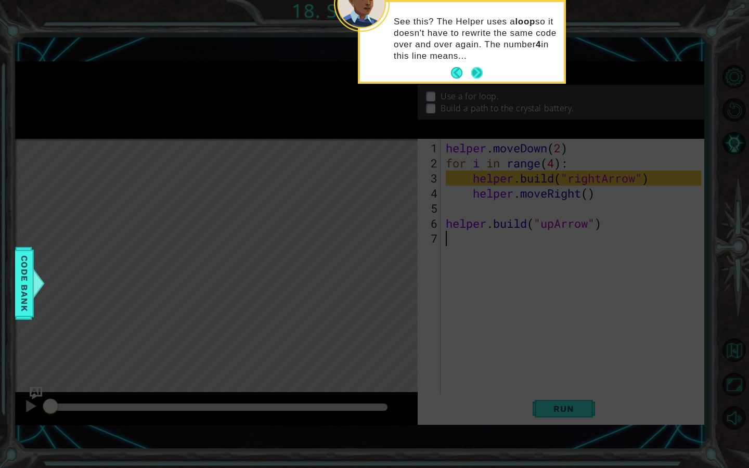
click at [478, 68] on button "Next" at bounding box center [476, 72] width 11 height 11
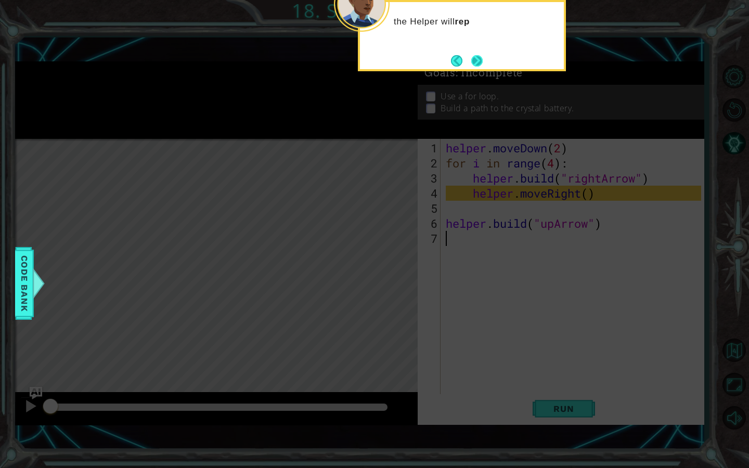
click at [480, 58] on button "Next" at bounding box center [477, 61] width 12 height 12
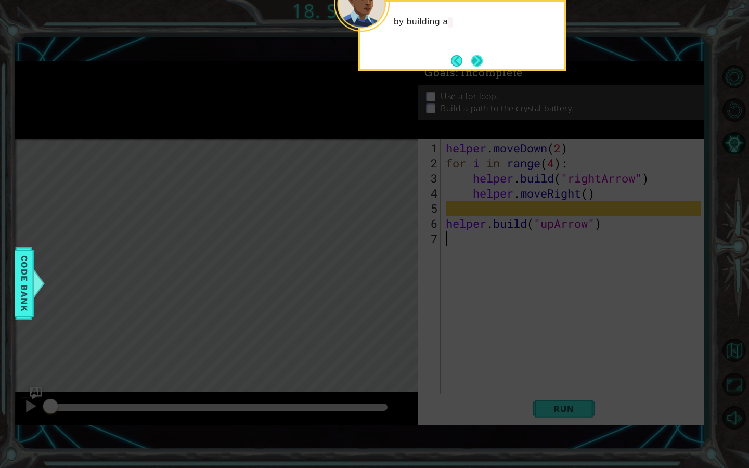
click at [473, 63] on button "Next" at bounding box center [476, 60] width 11 height 11
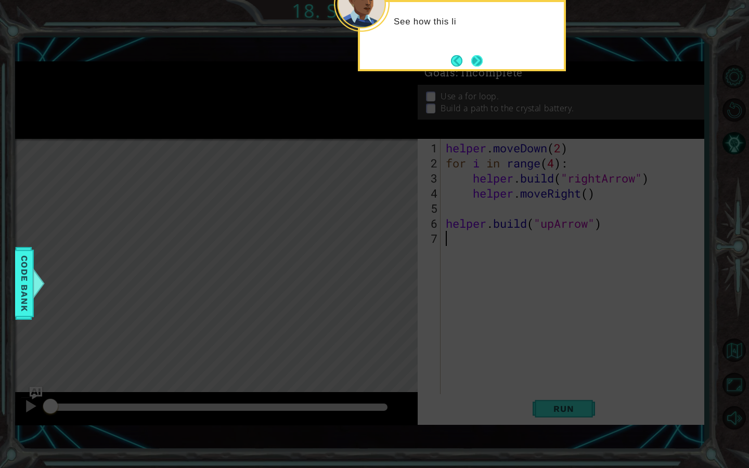
click at [483, 62] on button "Next" at bounding box center [476, 60] width 13 height 13
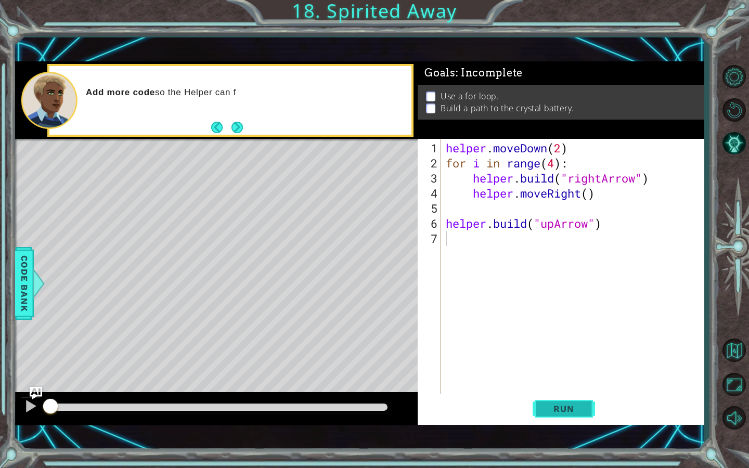
click at [590, 408] on button "Run" at bounding box center [564, 408] width 62 height 29
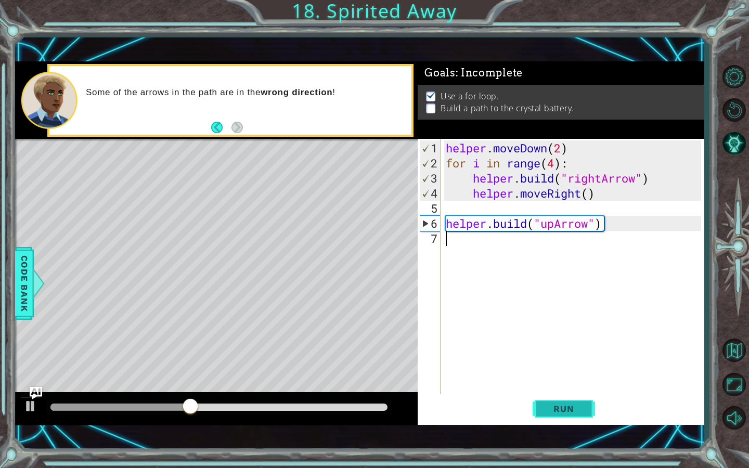
click at [575, 402] on button "Run" at bounding box center [564, 408] width 62 height 29
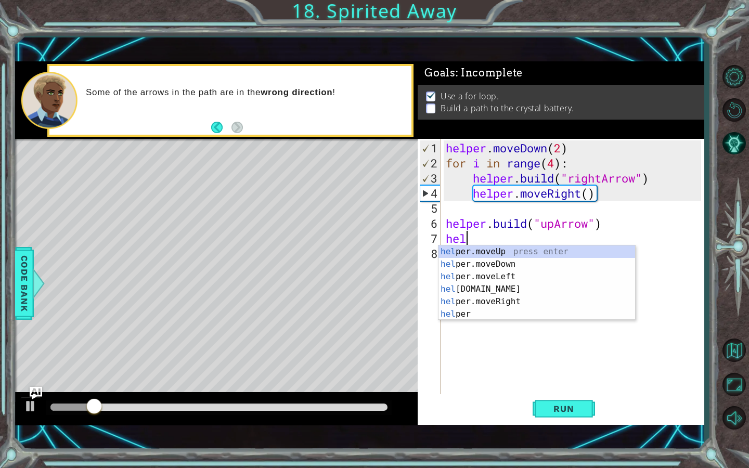
scroll to position [0, 1]
click at [499, 249] on div "help er.moveUp press enter help er.moveDown press enter help er.moveLeft press …" at bounding box center [537, 296] width 197 height 100
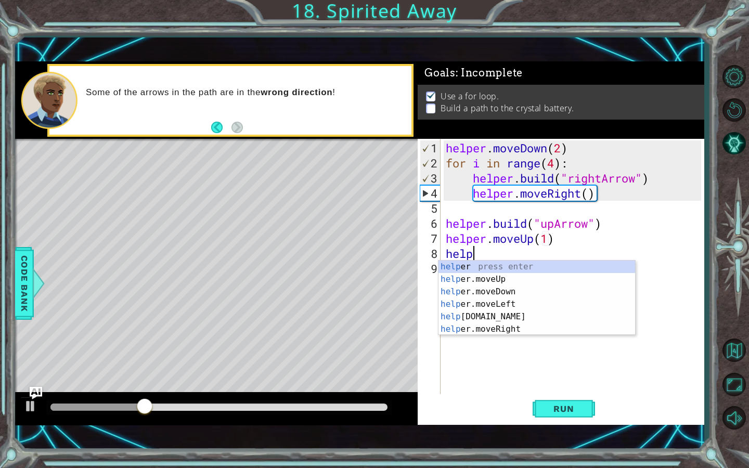
scroll to position [0, 6]
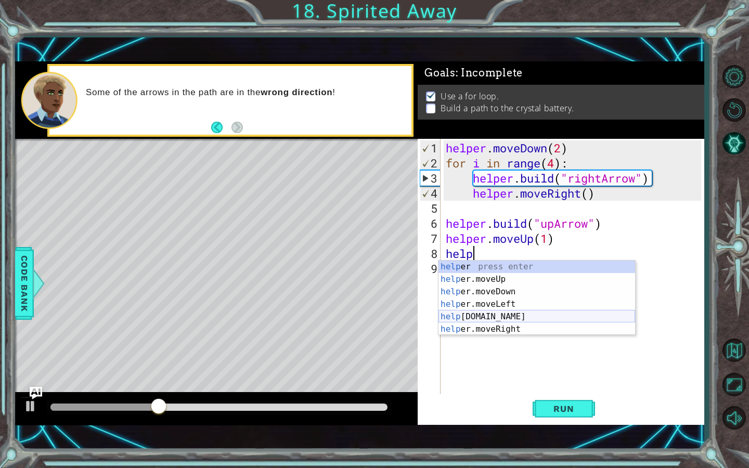
click at [500, 317] on div "help er press enter help er.moveUp press enter help er.moveDown press enter hel…" at bounding box center [537, 311] width 197 height 100
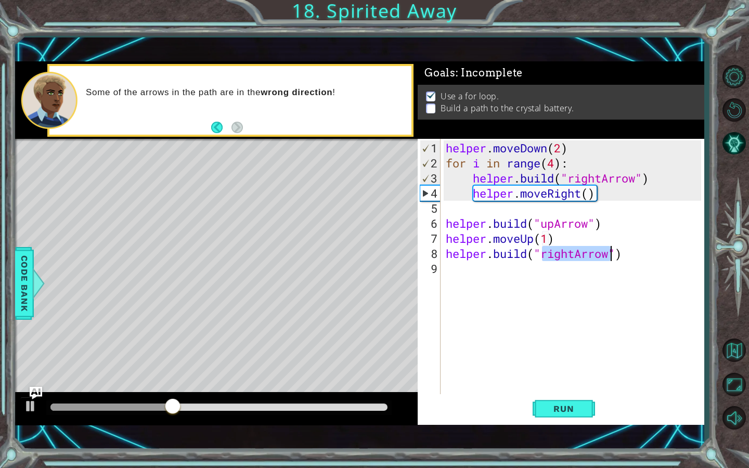
click at [576, 256] on div "helper . moveDown ( 2 ) for i in range ( 4 ) : helper . build ( "rightArrow" ) …" at bounding box center [575, 283] width 263 height 287
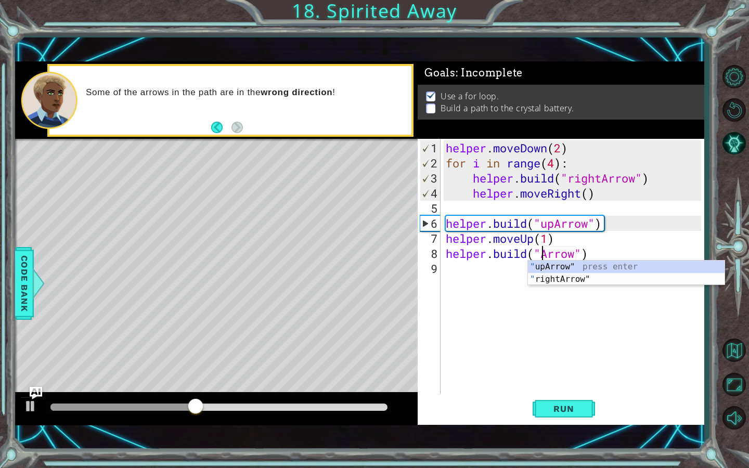
scroll to position [0, 5]
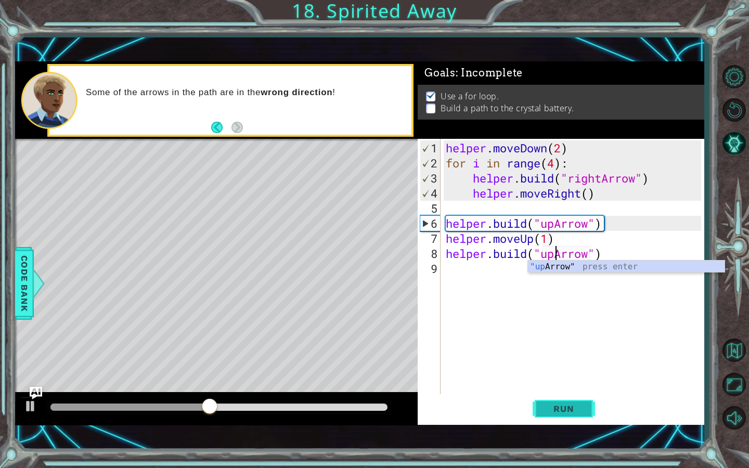
type textarea "[DOMAIN_NAME]("upArrow")"
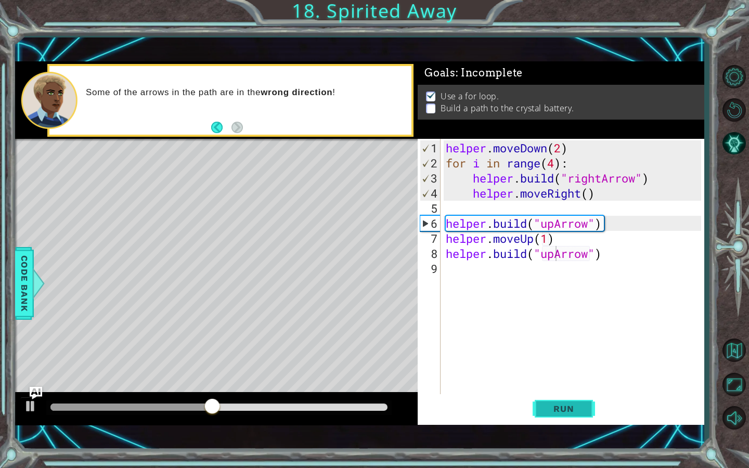
click at [557, 408] on span "Run" at bounding box center [563, 409] width 41 height 10
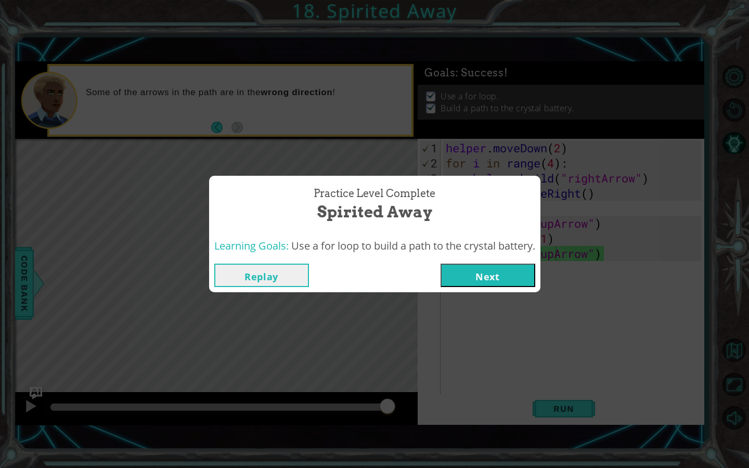
click at [496, 271] on button "Next" at bounding box center [488, 275] width 95 height 23
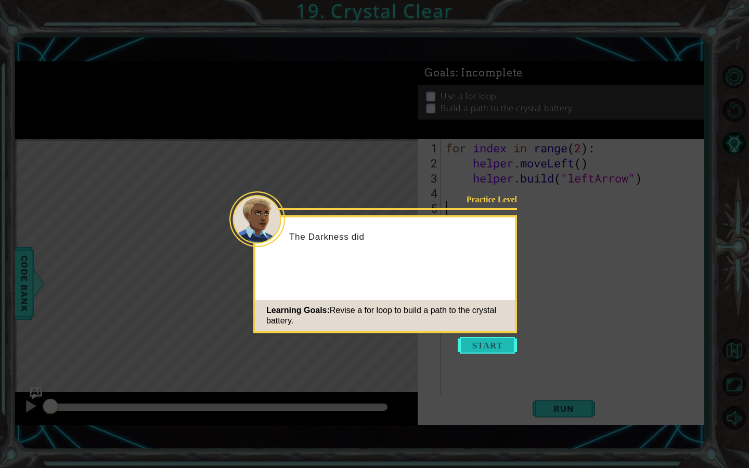
click at [500, 340] on button "Start" at bounding box center [487, 345] width 59 height 17
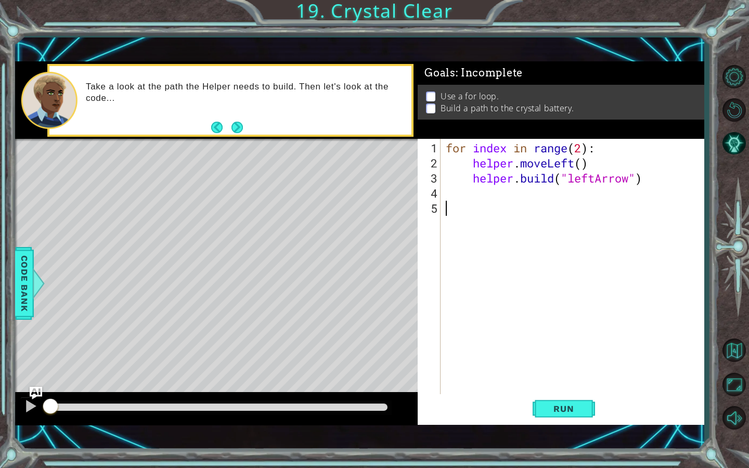
click at [237, 121] on button "Next" at bounding box center [237, 127] width 12 height 12
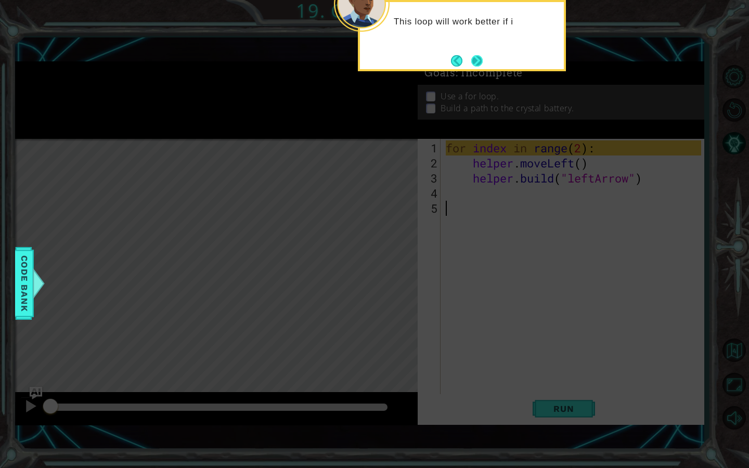
click at [472, 60] on button "Next" at bounding box center [477, 61] width 12 height 12
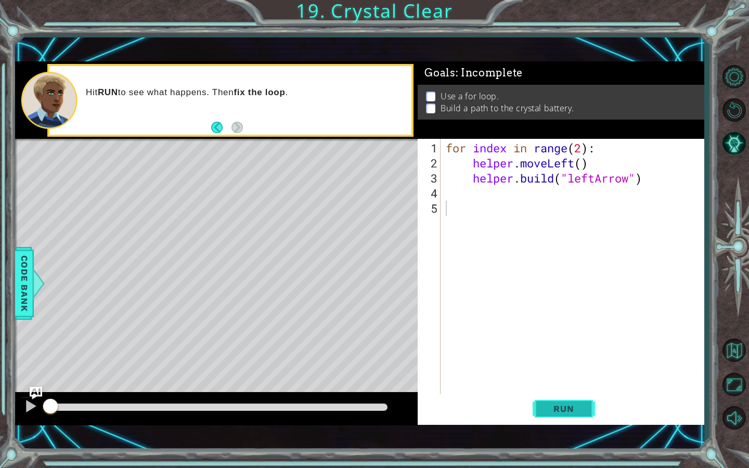
click at [552, 413] on span "Run" at bounding box center [563, 409] width 41 height 10
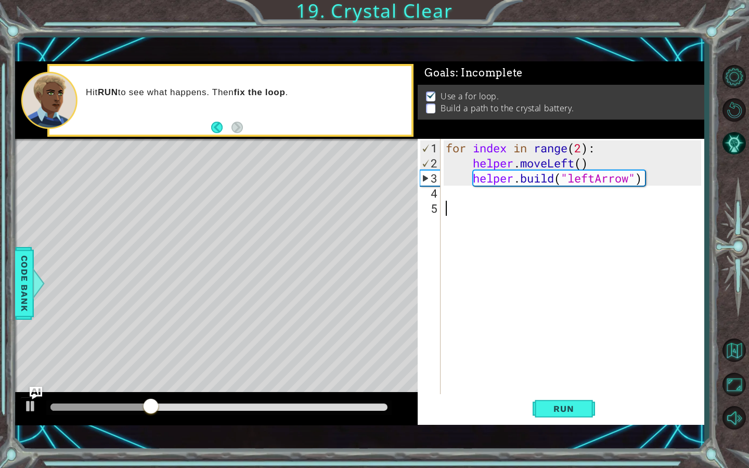
click at [584, 150] on div "for index in range ( 2 ) : helper . moveLeft ( ) helper . build ( "leftArrow" )" at bounding box center [575, 283] width 263 height 287
type textarea "for index in range(4):"
click at [579, 403] on button "Run" at bounding box center [564, 408] width 62 height 29
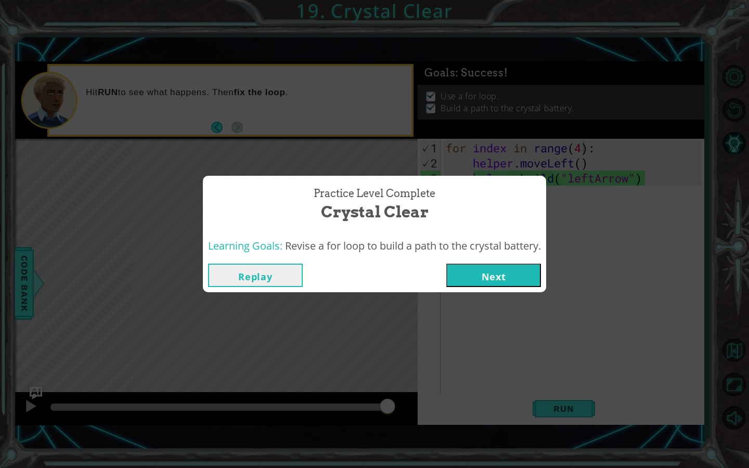
click at [515, 275] on button "Next" at bounding box center [493, 275] width 95 height 23
